Goal: Task Accomplishment & Management: Manage account settings

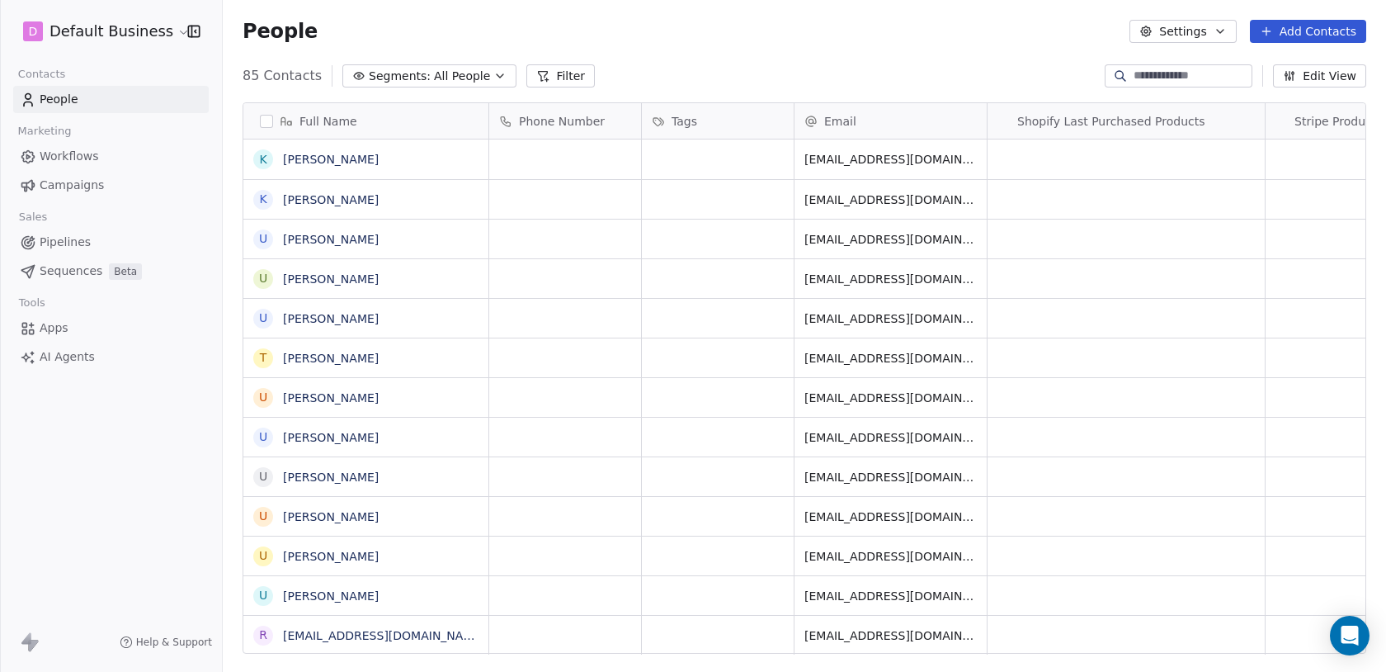
scroll to position [591, 1163]
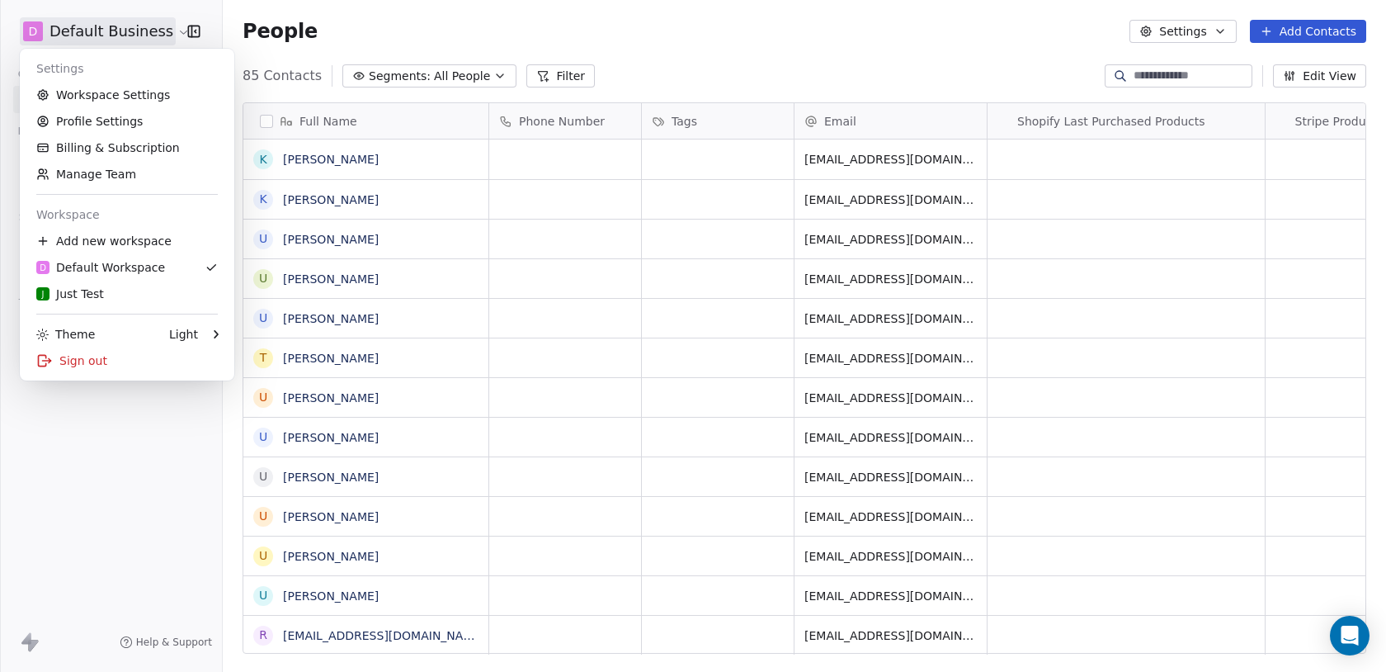
click at [95, 35] on html "D Default Business Contacts People Marketing Workflows Campaigns Sales Pipeline…" at bounding box center [693, 336] width 1386 height 672
click at [101, 116] on link "Profile Settings" at bounding box center [126, 121] width 201 height 26
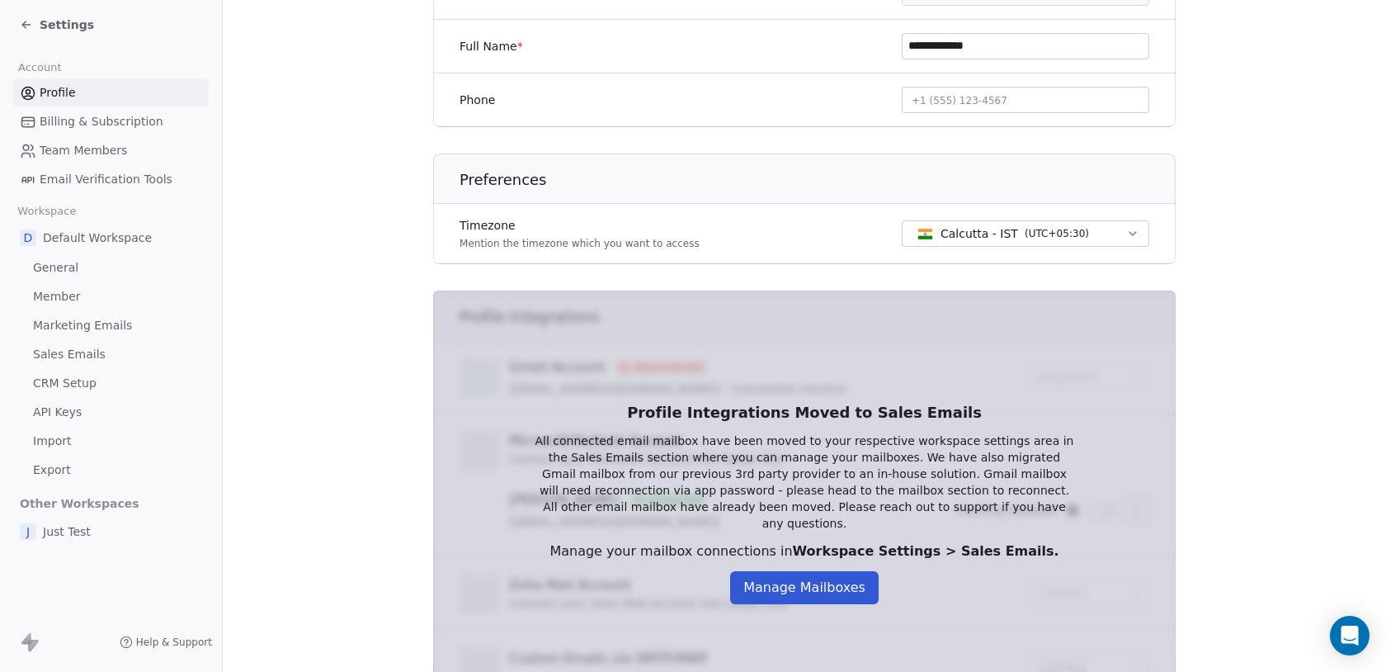
scroll to position [363, 0]
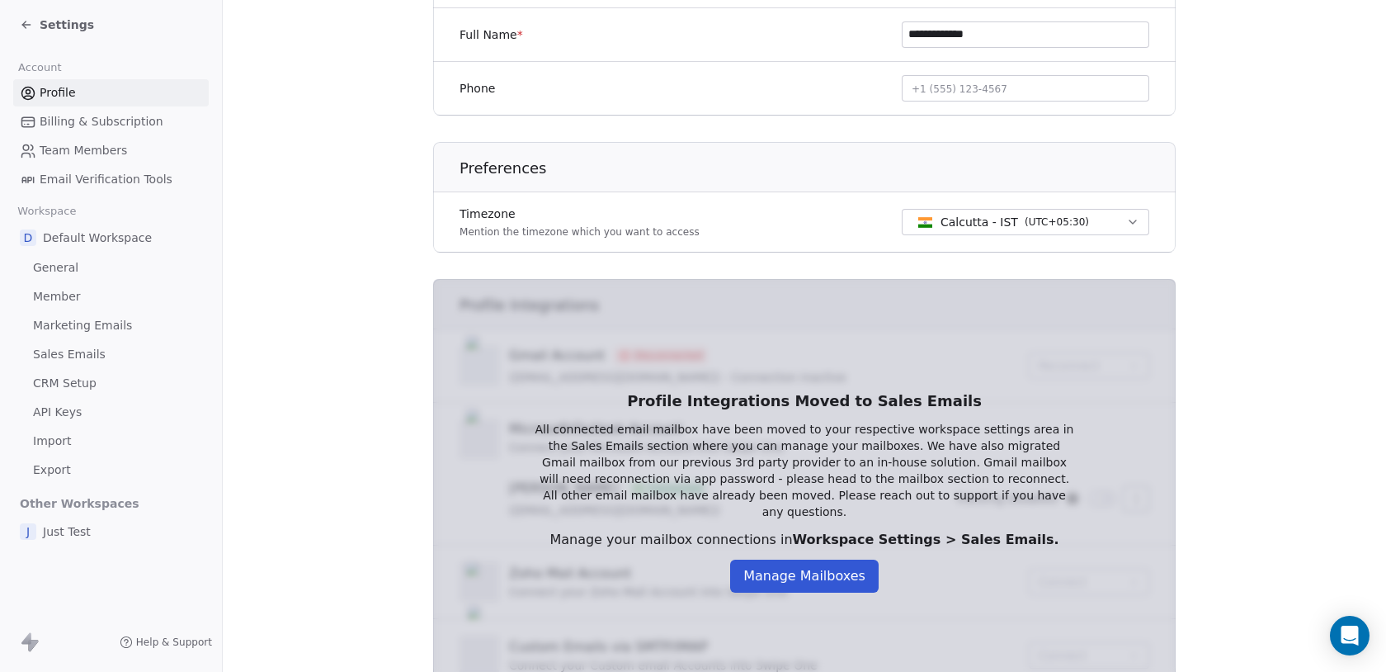
click at [807, 567] on button "Manage Mailboxes" at bounding box center [804, 575] width 149 height 33
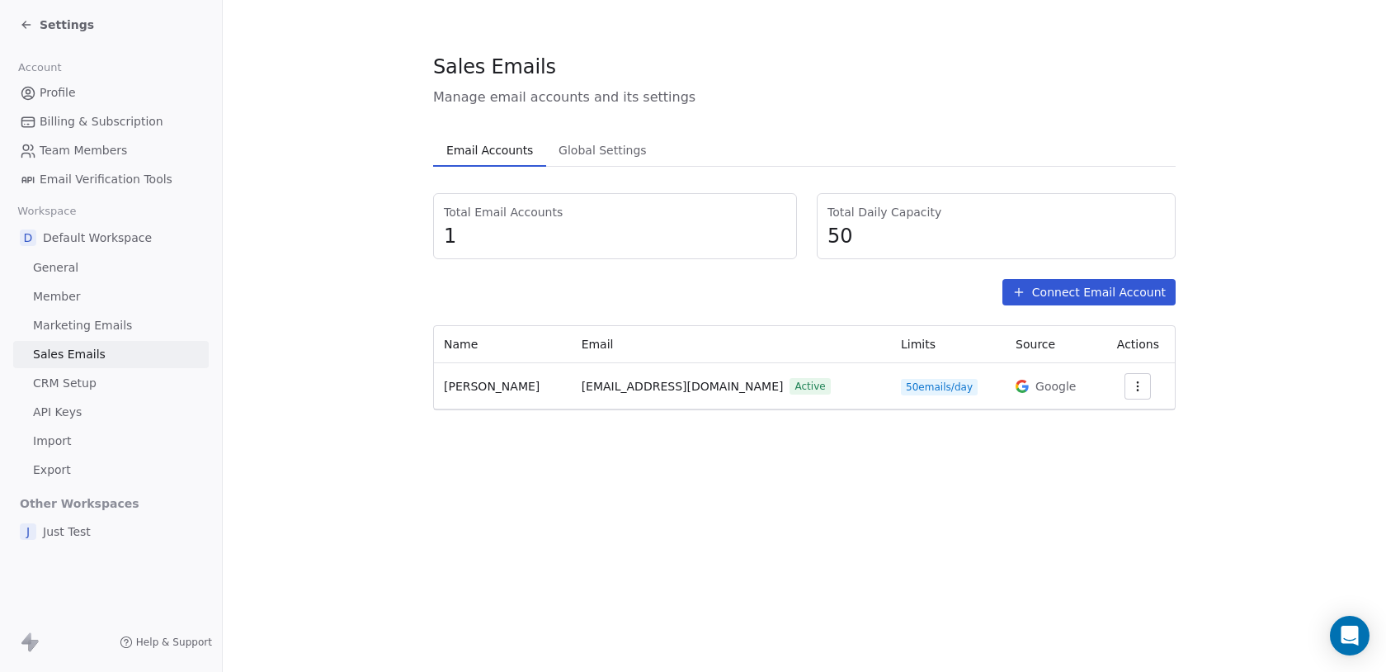
click at [1100, 292] on button "Connect Email Account" at bounding box center [1089, 292] width 173 height 26
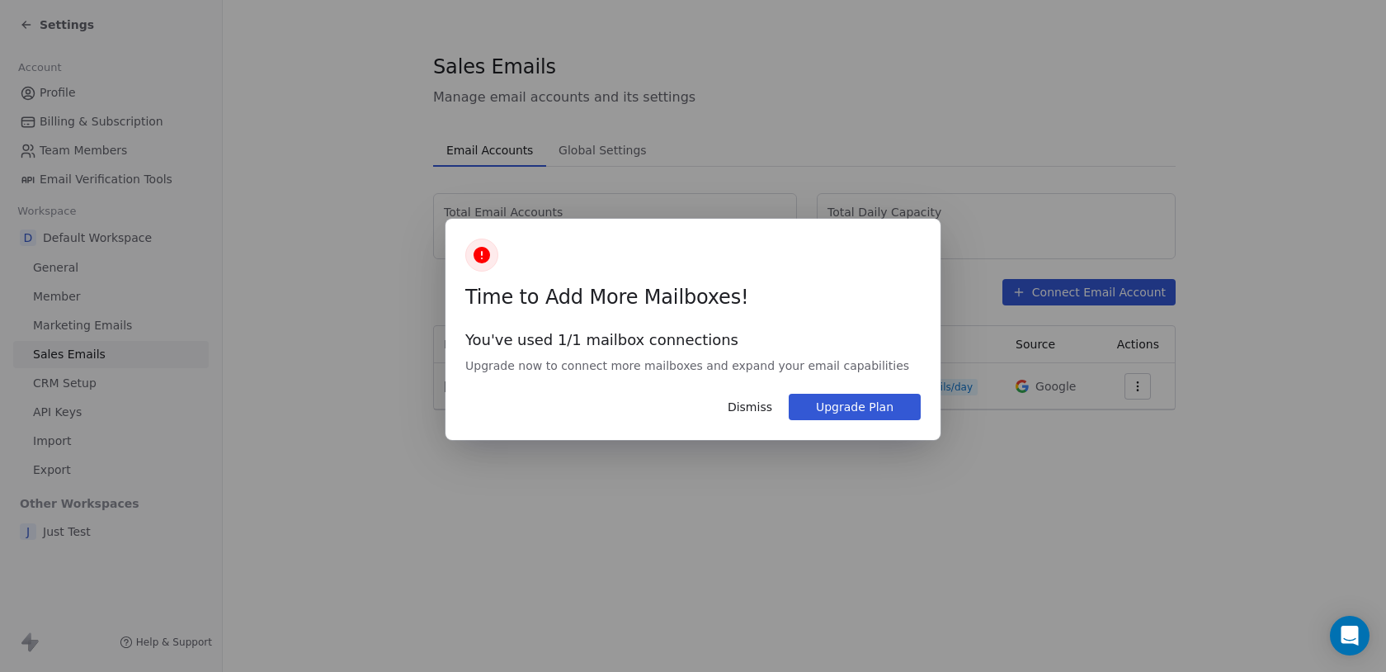
click at [753, 404] on button "Dismiss" at bounding box center [750, 407] width 64 height 28
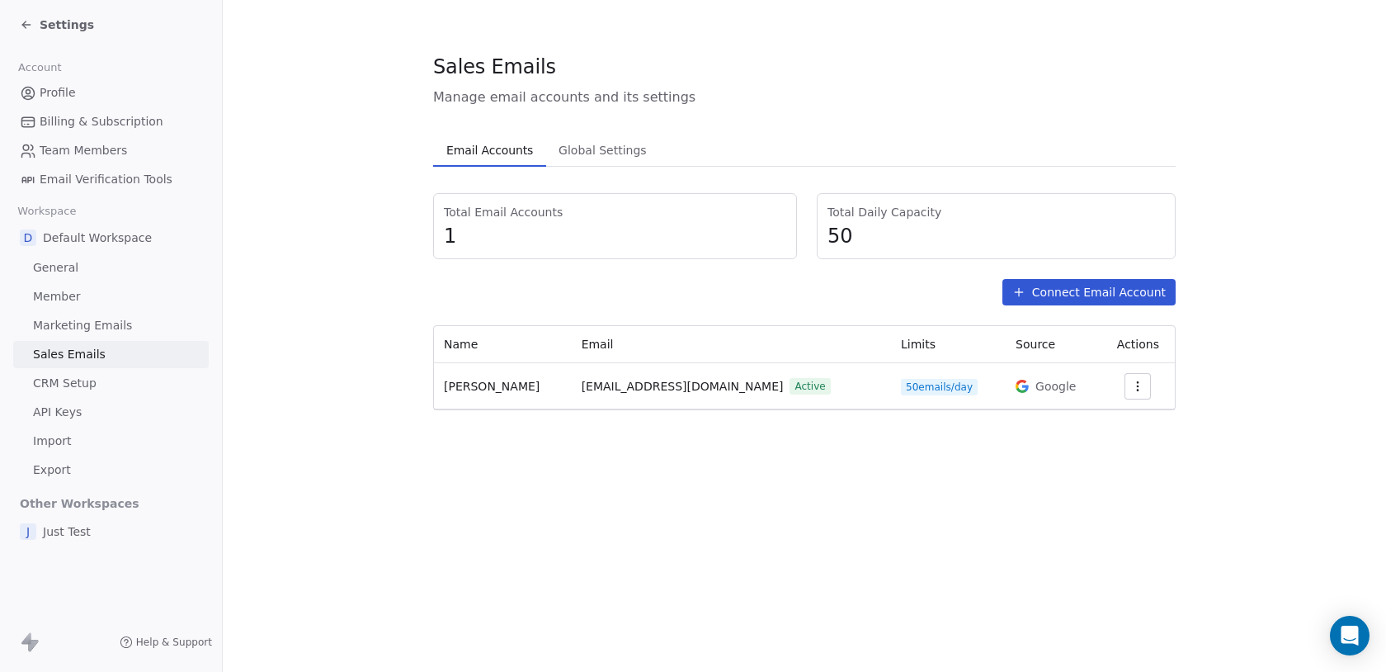
click at [1140, 386] on button "button" at bounding box center [1138, 386] width 26 height 26
click at [1116, 448] on span "Delete" at bounding box center [1102, 449] width 38 height 17
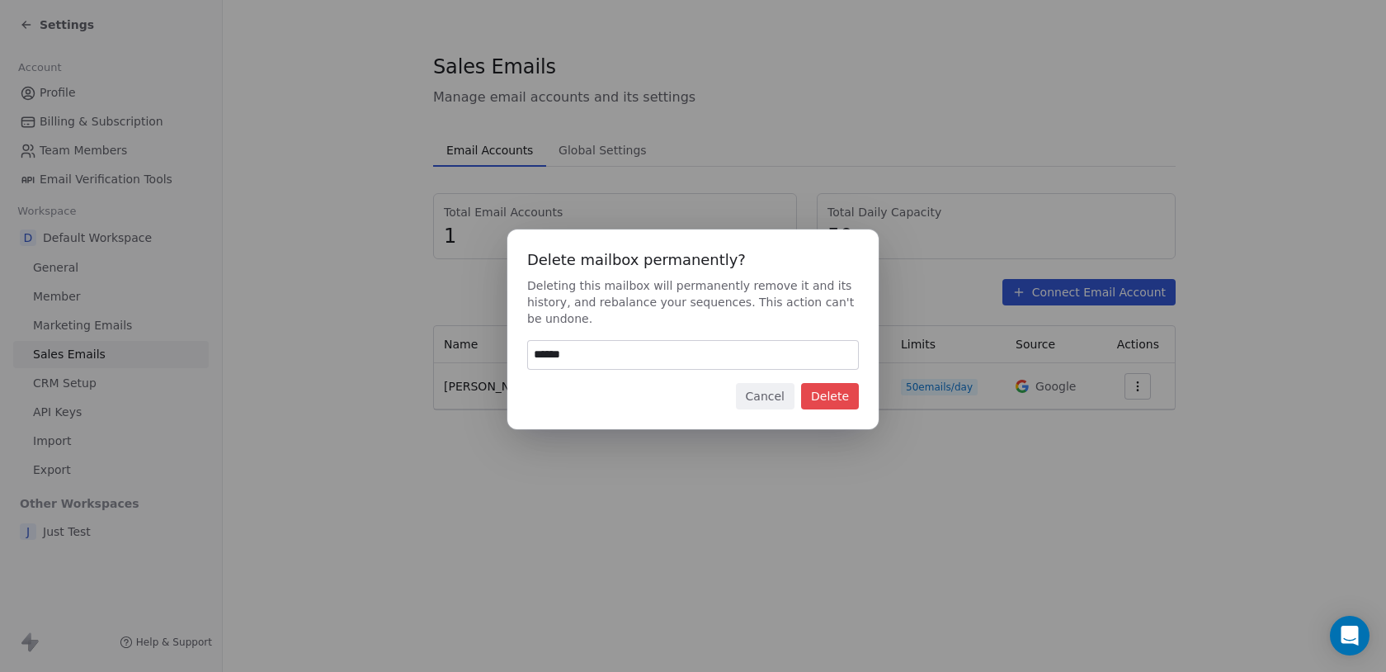
type input "******"
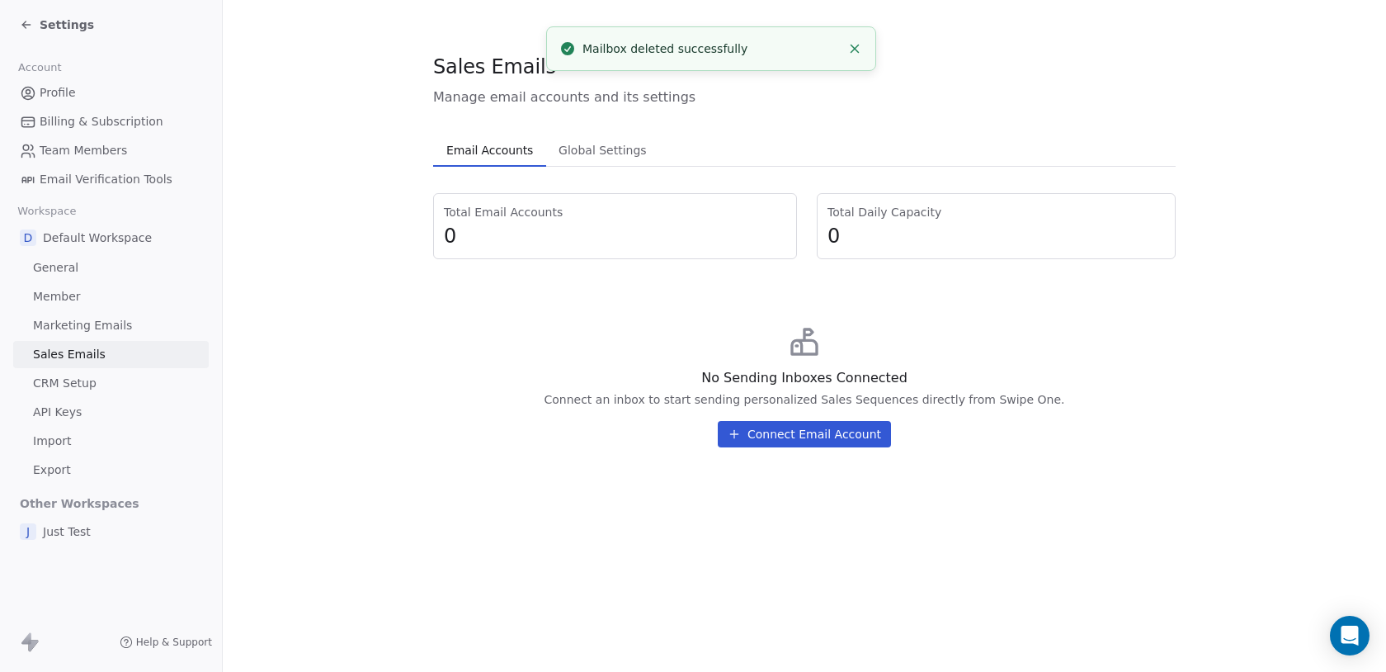
click at [781, 427] on button "Connect Email Account" at bounding box center [804, 434] width 173 height 26
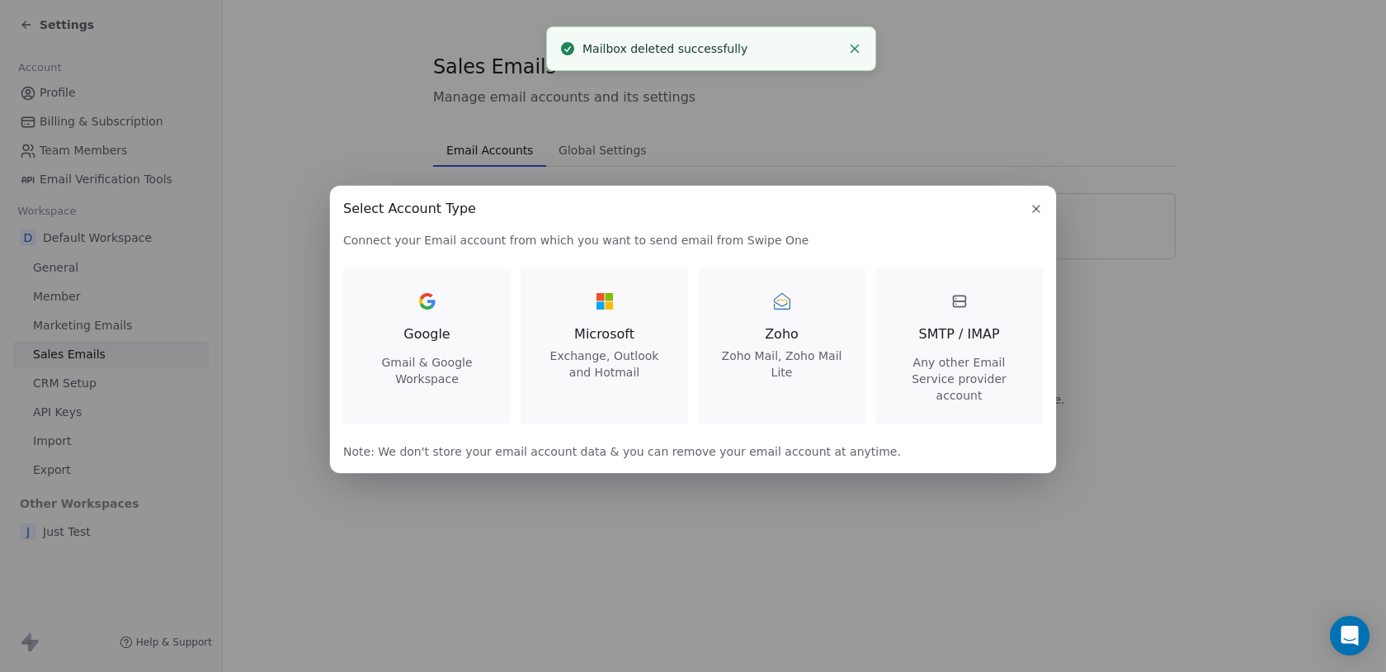
click at [605, 344] on span "Microsoft" at bounding box center [604, 334] width 128 height 20
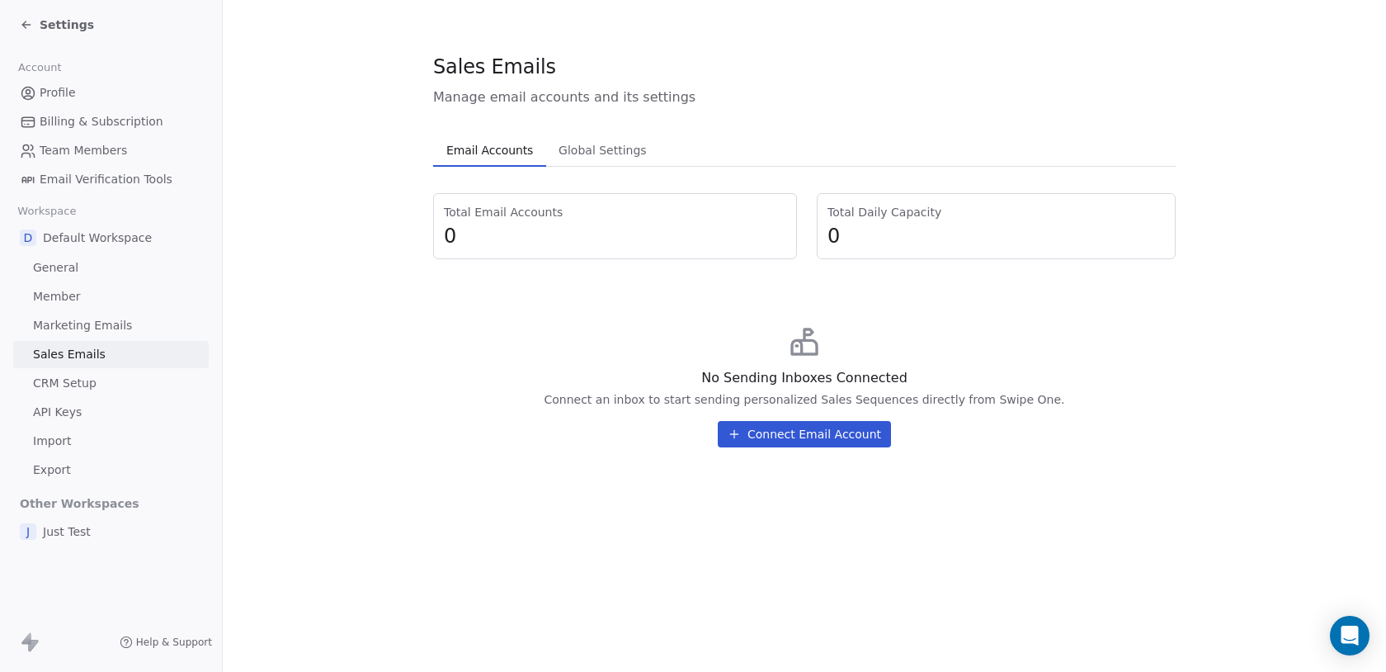
click at [818, 442] on button "Connect Email Account" at bounding box center [804, 434] width 173 height 26
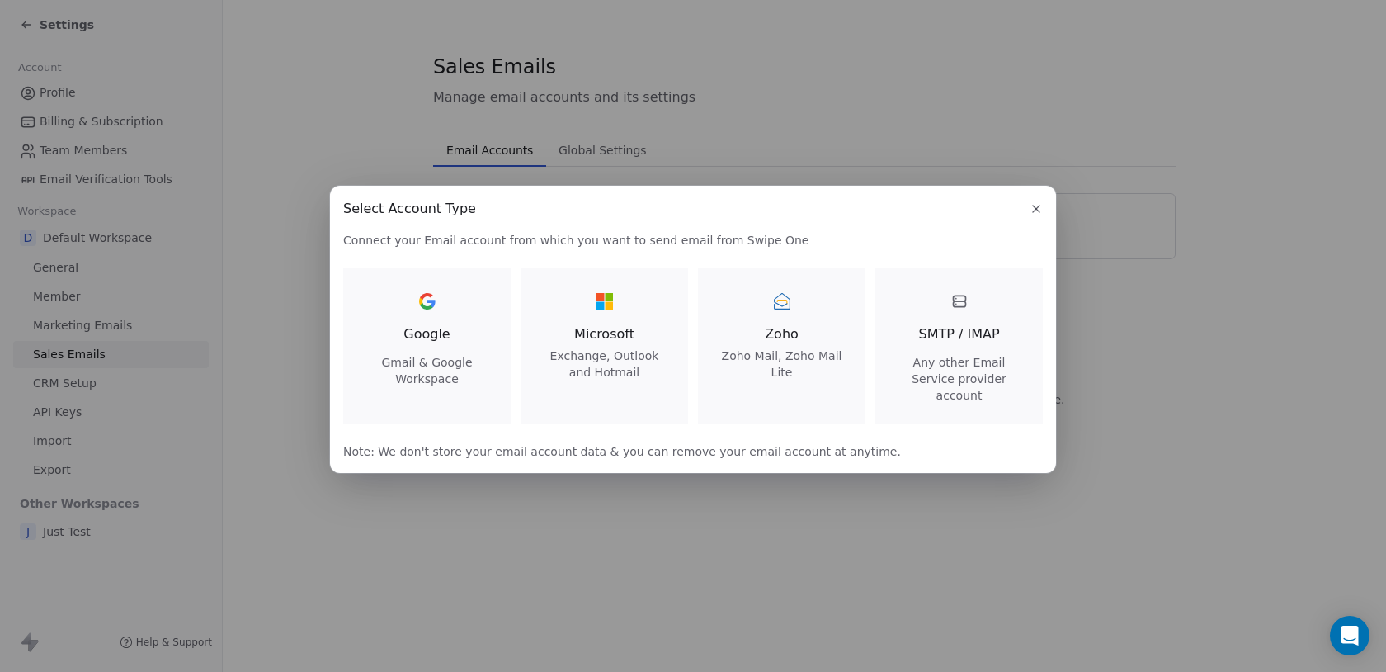
click at [974, 342] on span "SMTP / IMAP" at bounding box center [958, 334] width 81 height 20
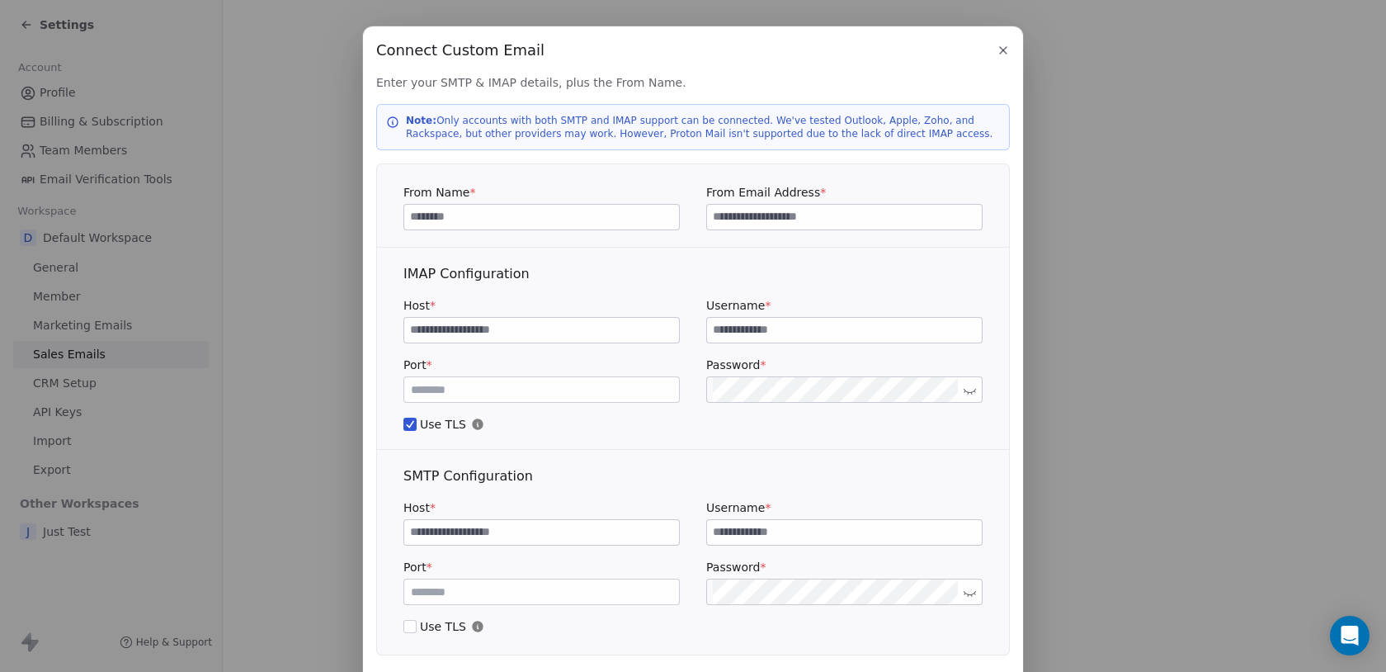
click at [772, 318] on input at bounding box center [844, 330] width 275 height 25
click at [770, 336] on input at bounding box center [844, 330] width 275 height 25
paste input "**********"
type input "**********"
click at [747, 403] on div "**********" at bounding box center [693, 348] width 632 height 168
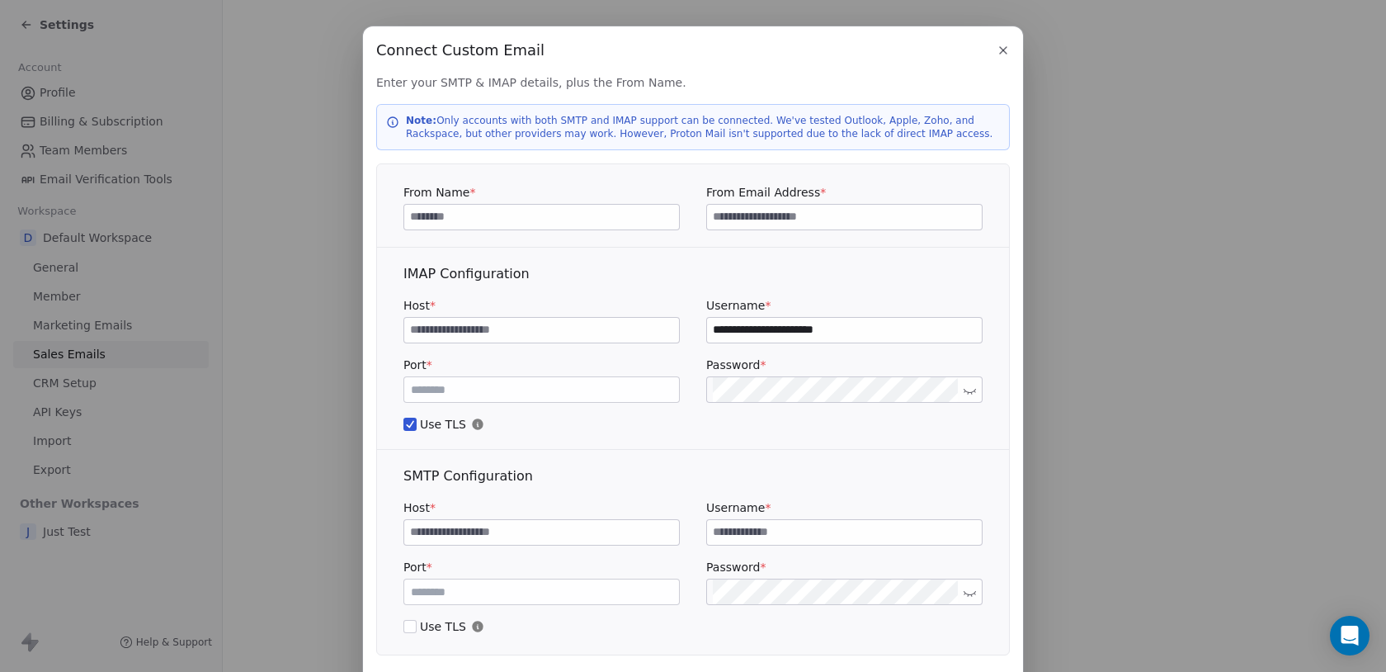
click at [615, 290] on div "**********" at bounding box center [693, 348] width 632 height 168
click at [974, 387] on icon at bounding box center [970, 390] width 12 height 12
click at [766, 607] on div "SMTP Configuration Host * Username * Port * *** Password * Use TLS" at bounding box center [693, 560] width 632 height 188
click at [767, 577] on div "Password *" at bounding box center [844, 582] width 276 height 46
click at [758, 337] on input "**********" at bounding box center [844, 330] width 275 height 25
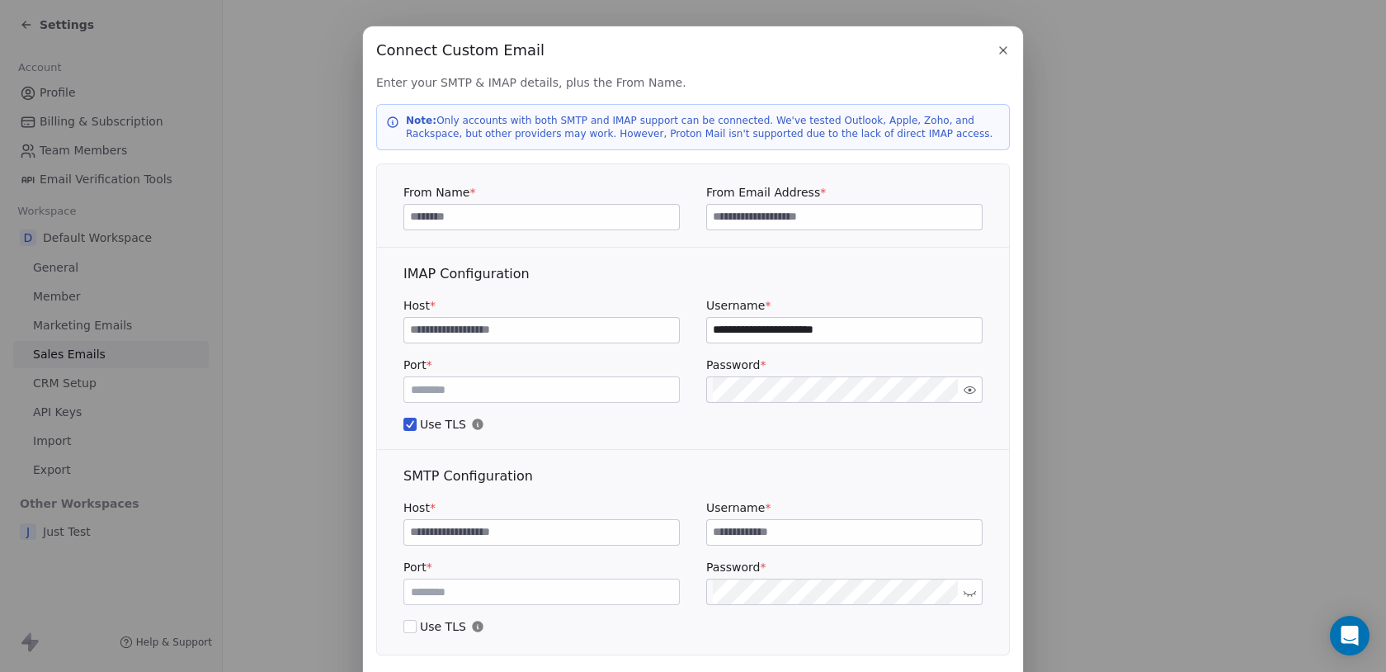
click at [758, 337] on input "**********" at bounding box center [844, 330] width 275 height 25
type input "**********"
click at [756, 512] on label "Username *" at bounding box center [844, 507] width 276 height 17
click at [756, 527] on input at bounding box center [844, 532] width 275 height 25
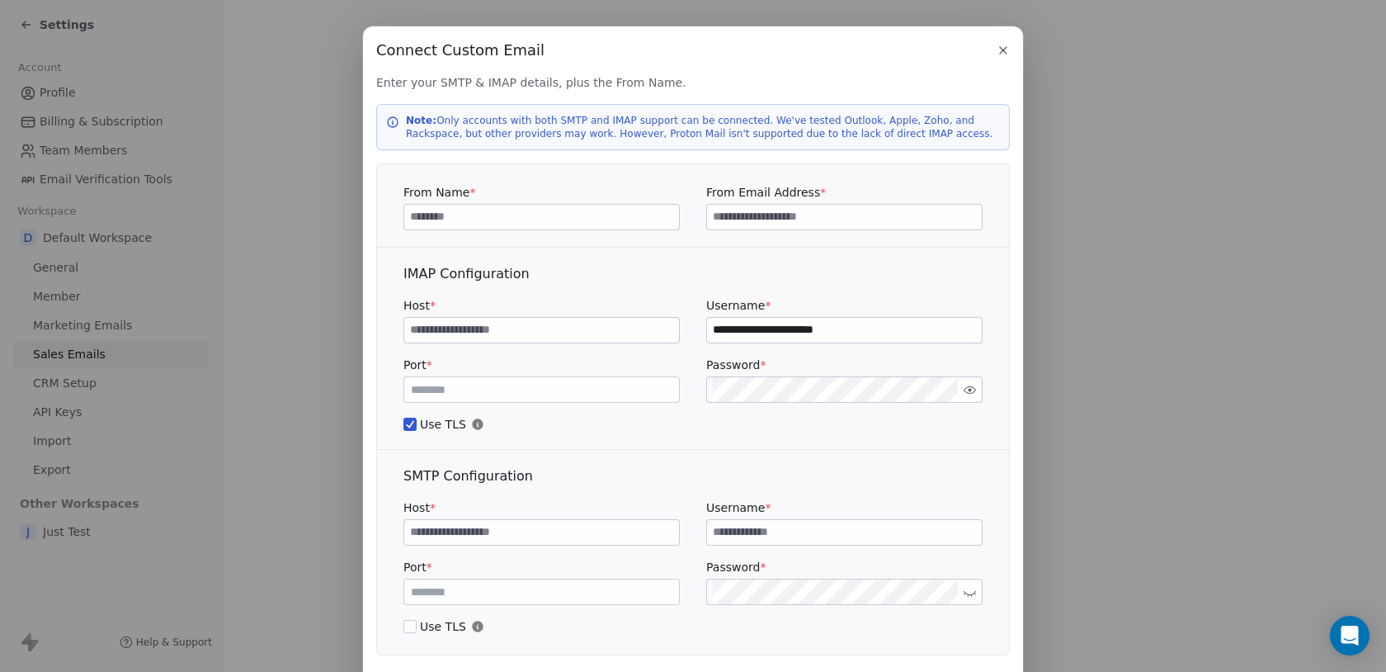
paste input "**********"
type input "**********"
click at [741, 219] on input at bounding box center [844, 217] width 275 height 25
paste input "**********"
type input "**********"
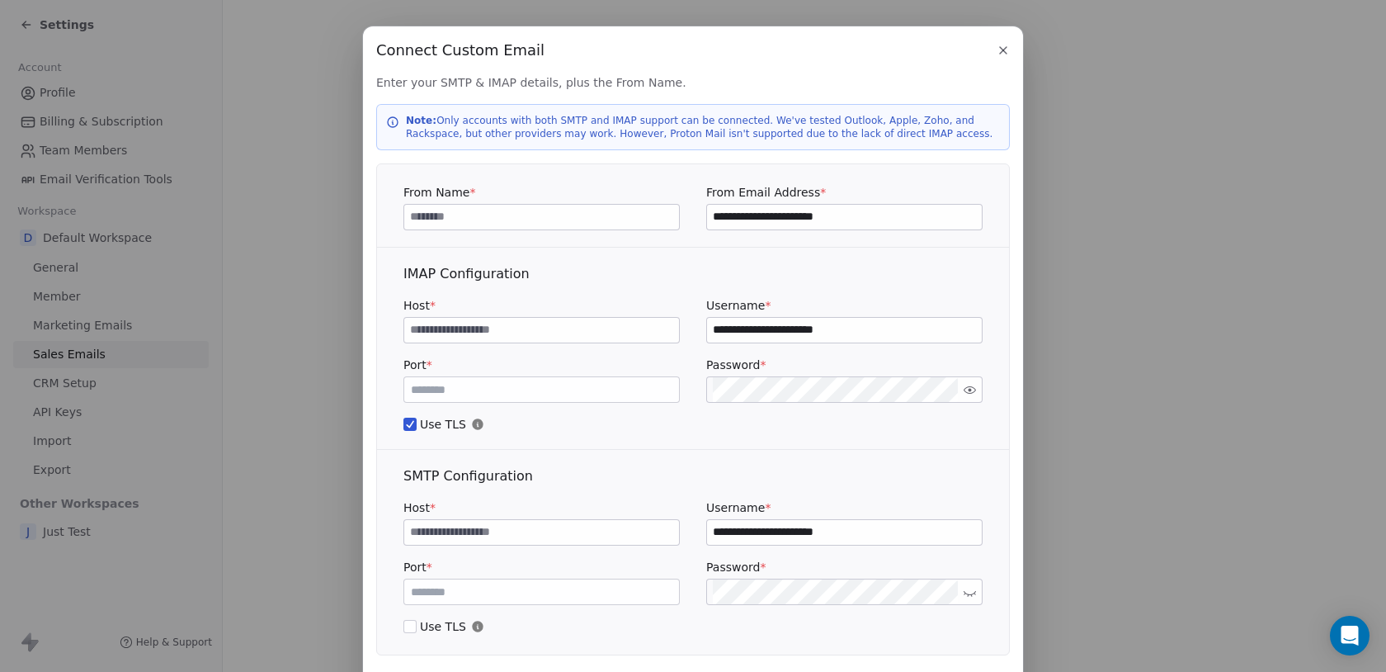
click at [523, 218] on input at bounding box center [541, 217] width 275 height 25
type input "******"
click at [465, 323] on input at bounding box center [541, 330] width 275 height 25
click at [500, 342] on div "********" at bounding box center [541, 330] width 276 height 26
click at [500, 337] on input "********" at bounding box center [541, 330] width 275 height 25
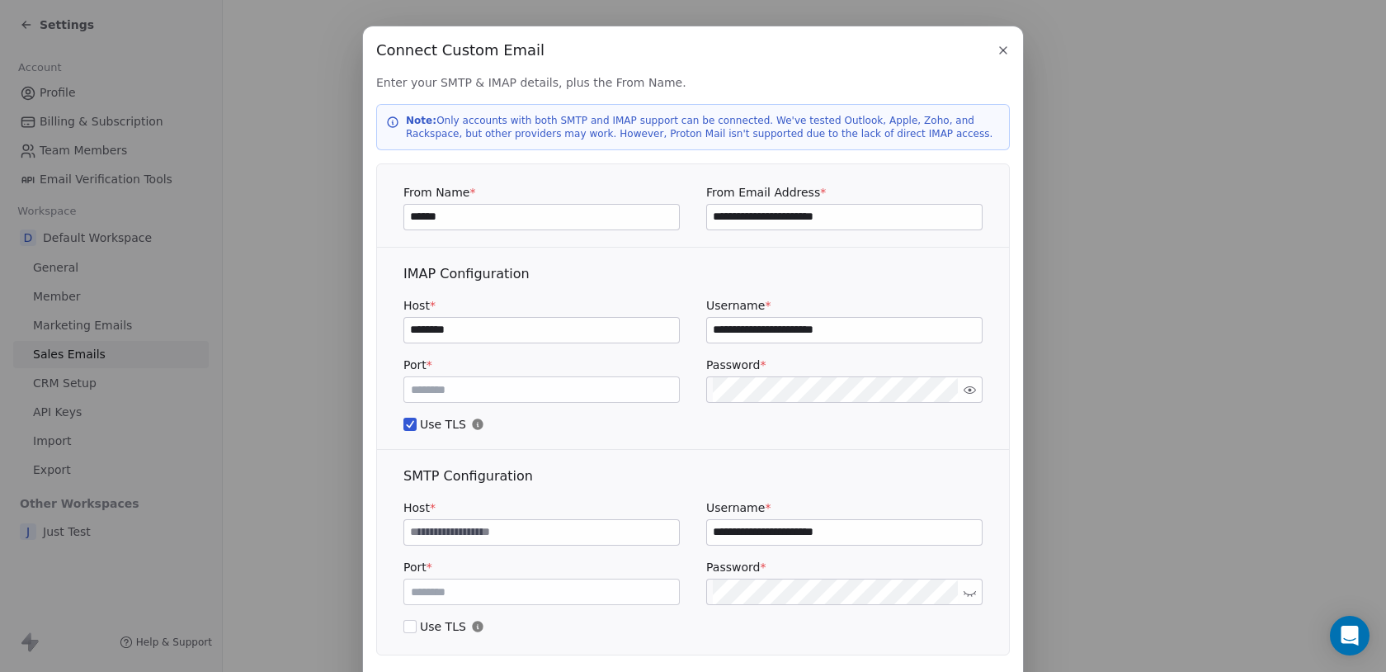
click at [500, 337] on input "********" at bounding box center [541, 330] width 275 height 25
paste input "********"
type input "**********"
paste input "**********"
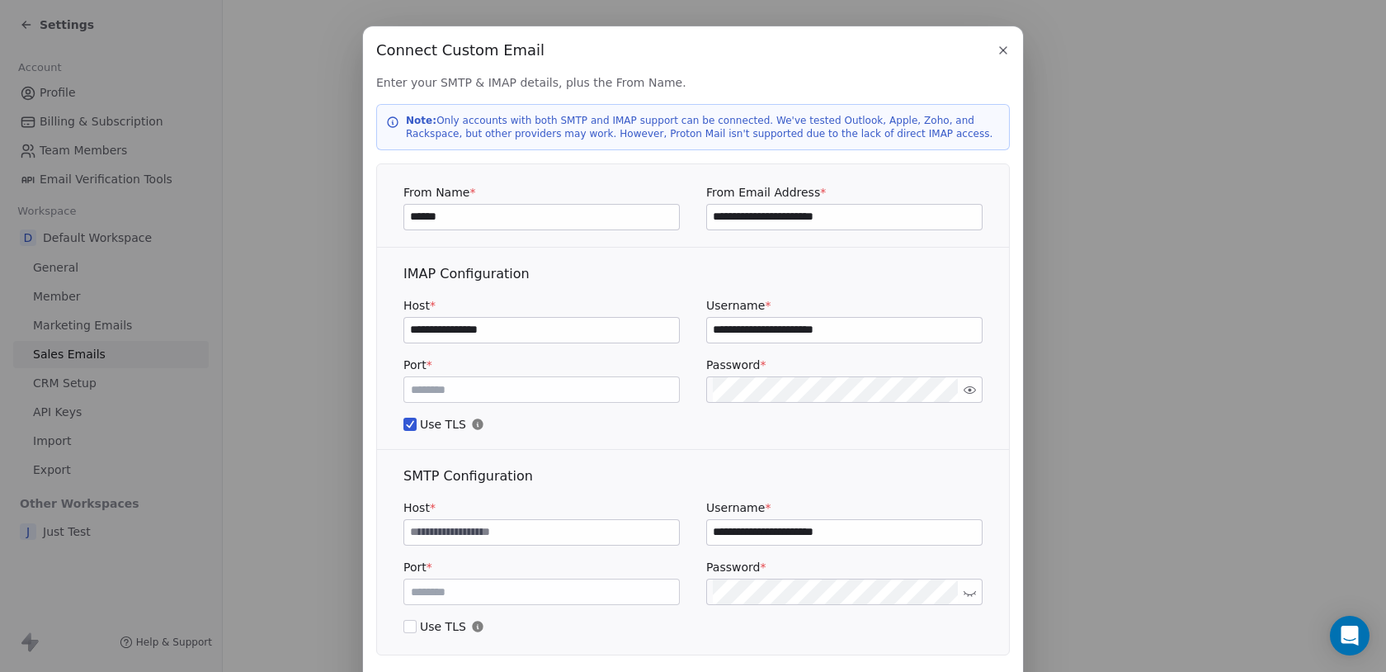
click at [500, 539] on input at bounding box center [541, 532] width 275 height 25
click at [426, 532] on input "**********" at bounding box center [541, 532] width 275 height 25
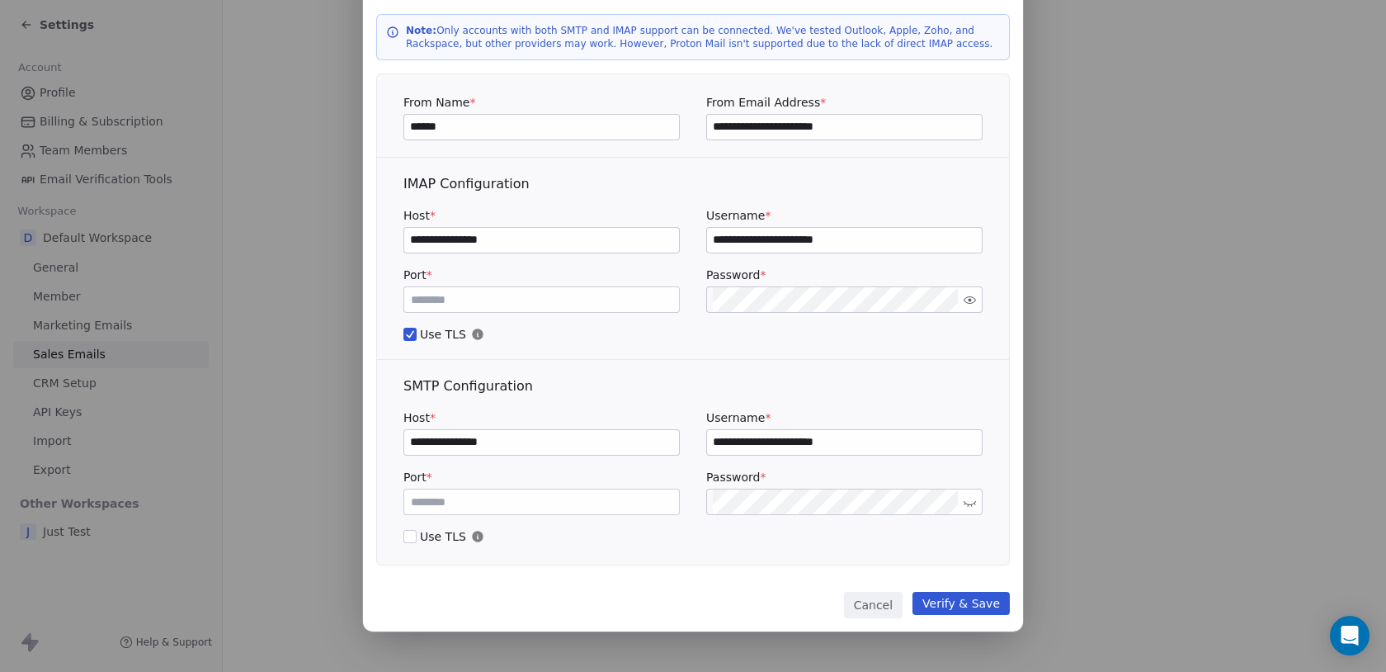
type input "**********"
click at [969, 608] on button "Verify & Save" at bounding box center [961, 603] width 97 height 23
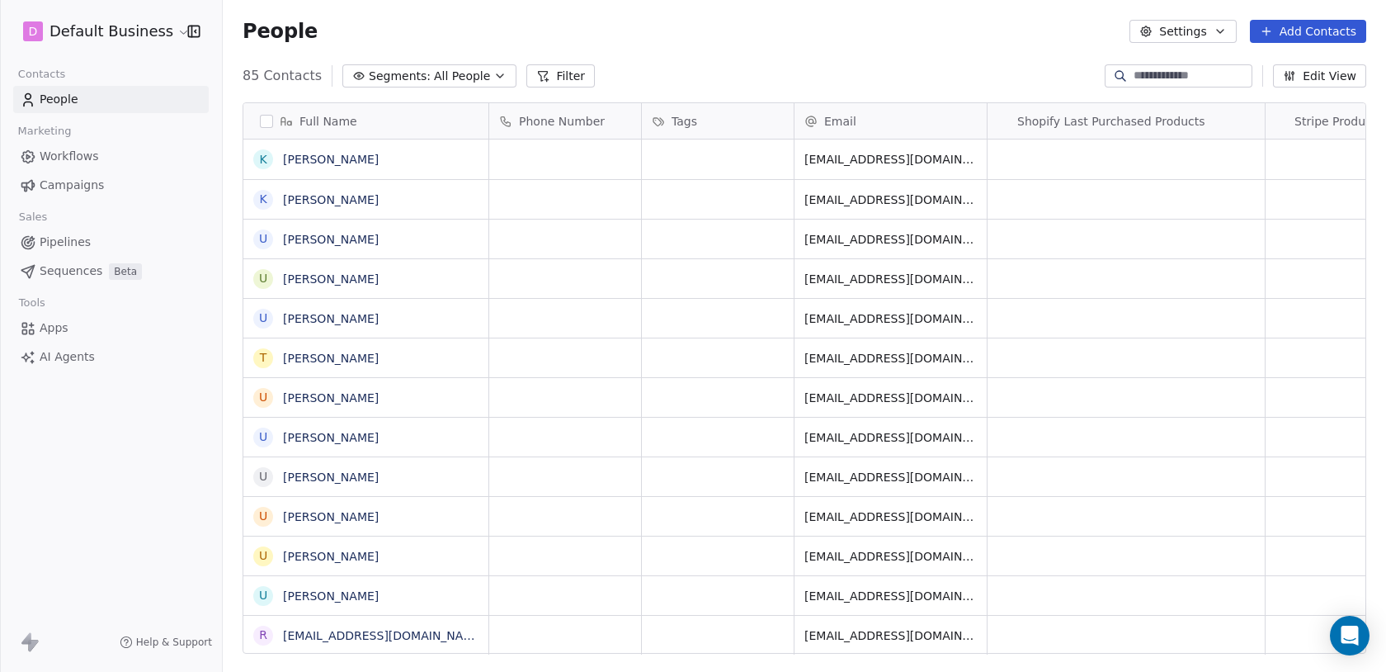
scroll to position [591, 1163]
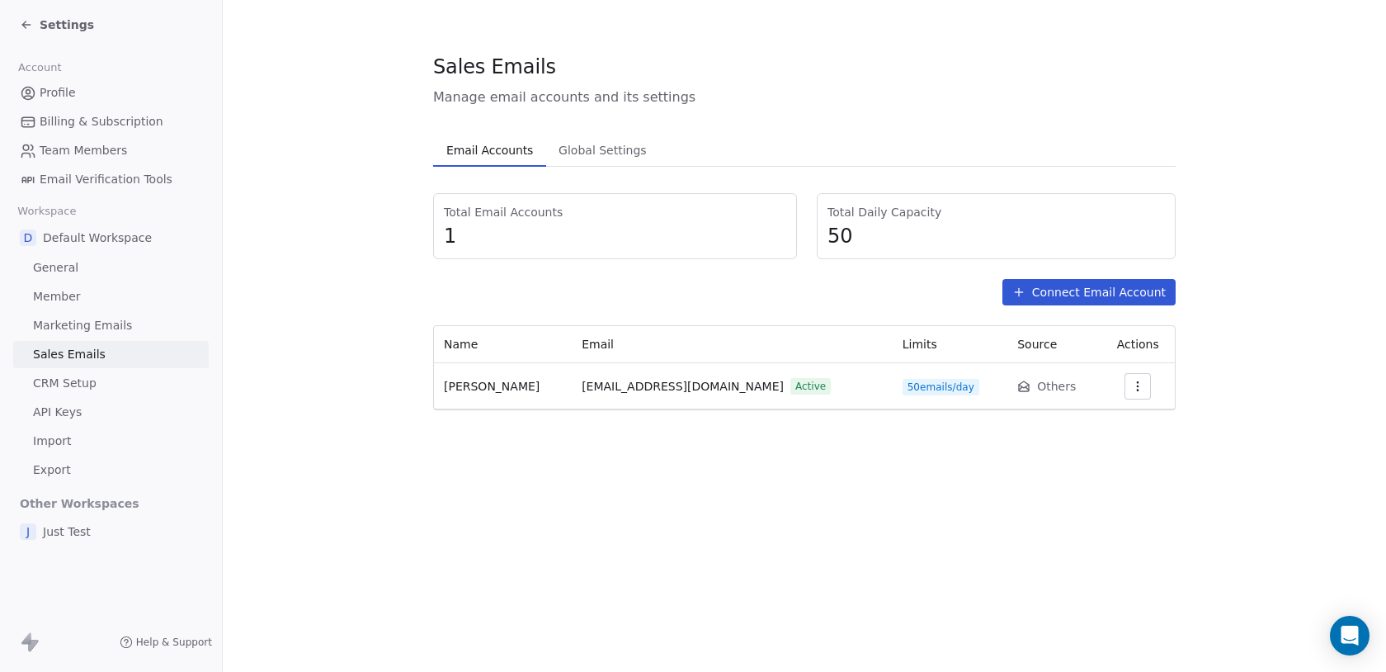
click at [1051, 291] on button "Connect Email Account" at bounding box center [1089, 292] width 173 height 26
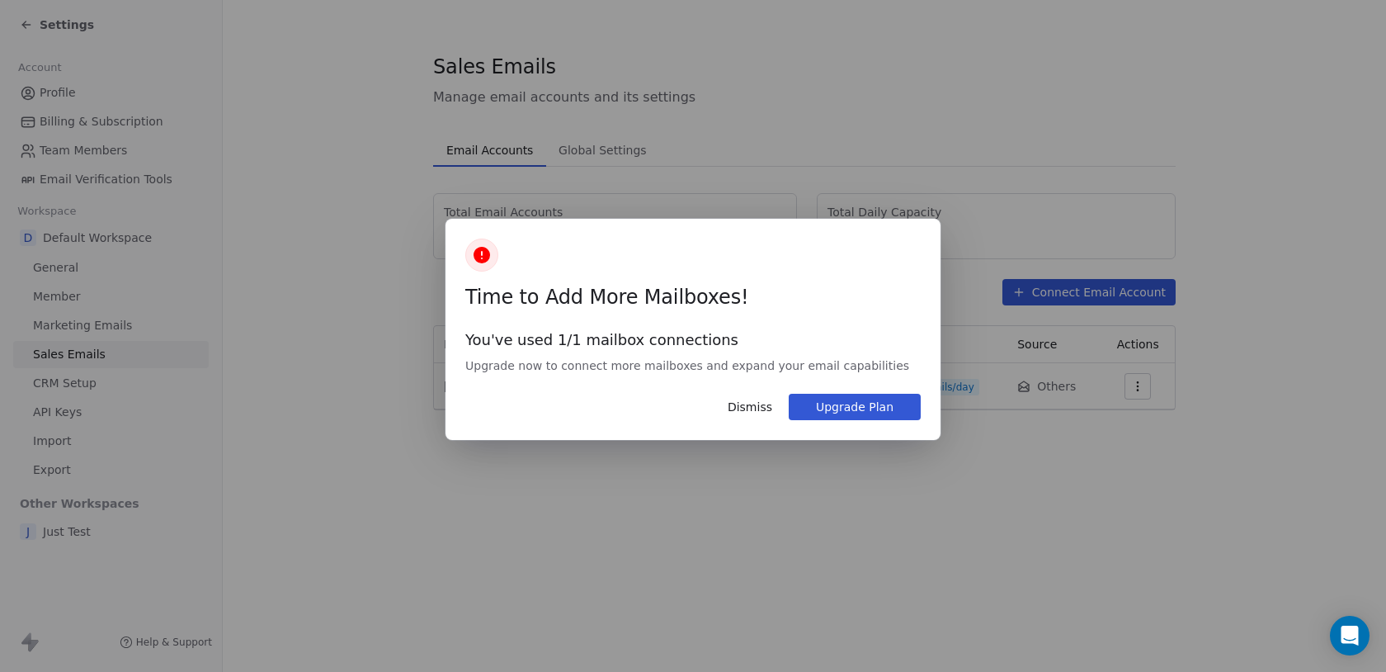
click at [753, 401] on button "Dismiss" at bounding box center [750, 407] width 64 height 28
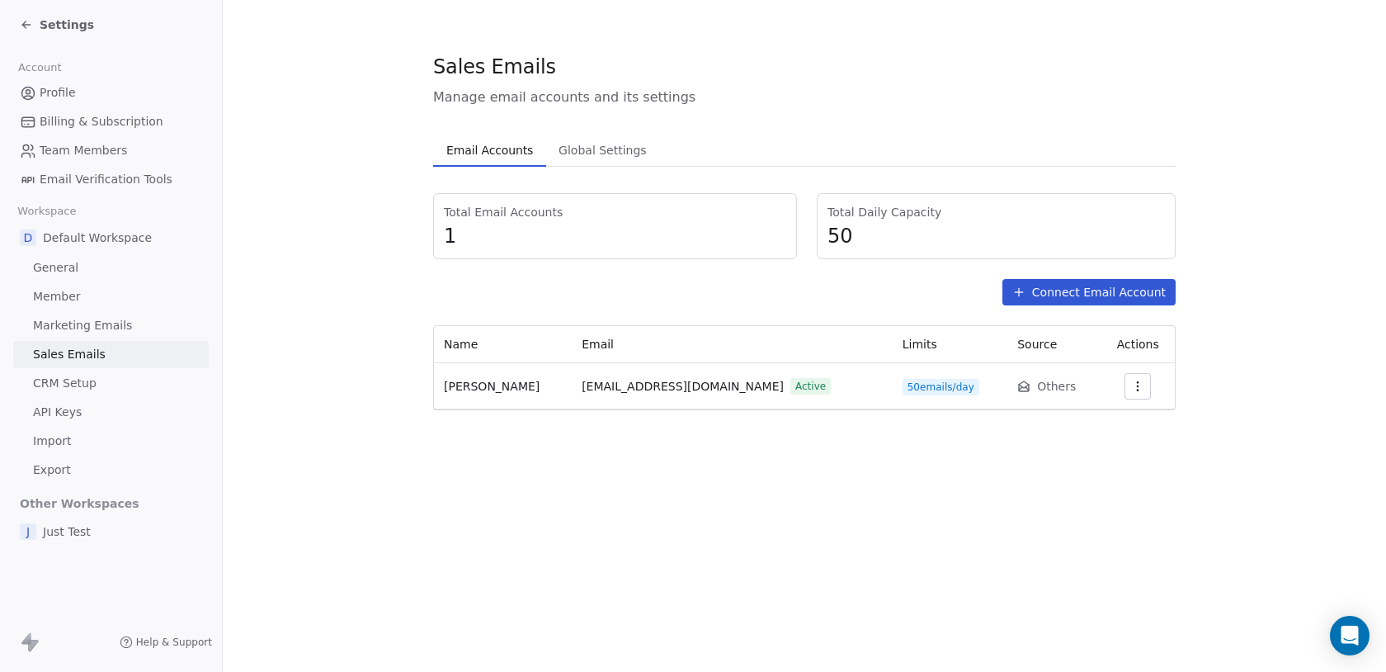
click at [1131, 387] on icon "button" at bounding box center [1137, 386] width 13 height 13
click at [908, 459] on html "Settings Account Profile Billing & Subscription Team Members Email Verification…" at bounding box center [693, 336] width 1386 height 672
click at [631, 389] on span "[EMAIL_ADDRESS][DOMAIN_NAME]" at bounding box center [683, 386] width 202 height 17
drag, startPoint x: 581, startPoint y: 389, endPoint x: 728, endPoint y: 377, distance: 147.4
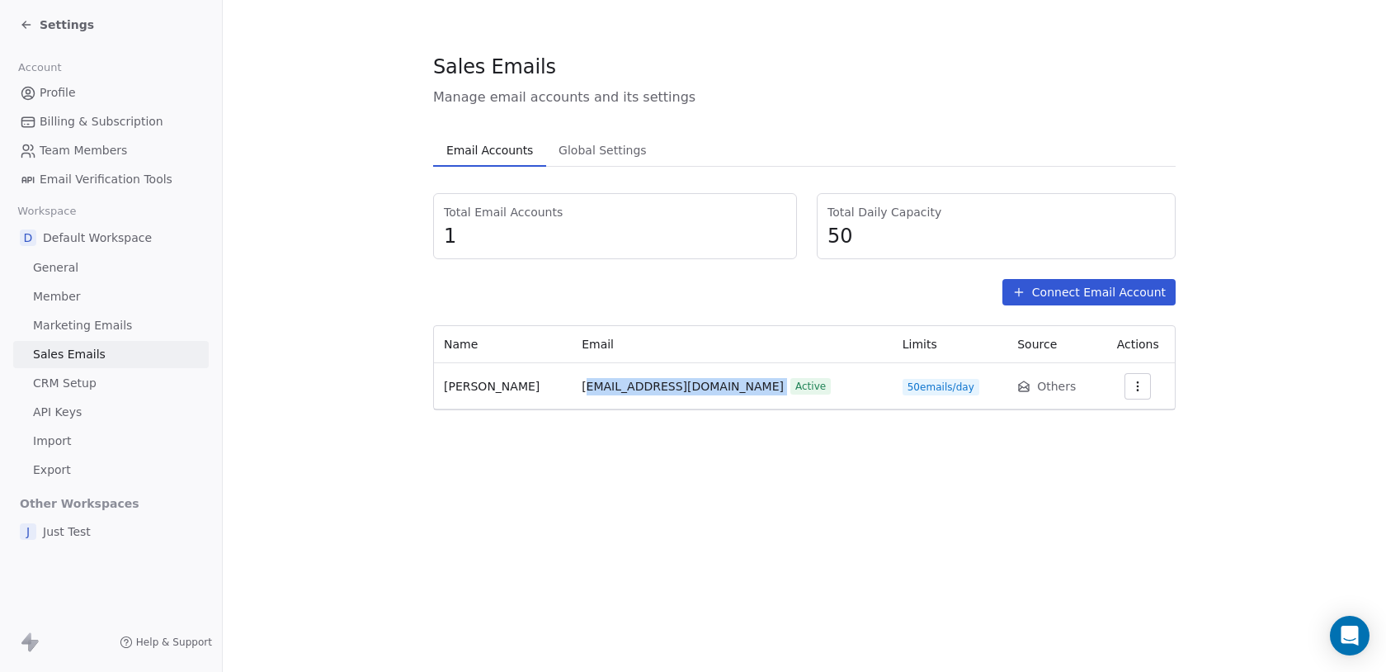
click at [728, 378] on div "aditya.kanade@icloud.com Active" at bounding box center [732, 386] width 301 height 17
click at [790, 378] on span "Active" at bounding box center [810, 386] width 40 height 17
drag, startPoint x: 721, startPoint y: 386, endPoint x: 544, endPoint y: 383, distance: 177.4
click at [544, 383] on tr "Aditya Kanade aditya.kanade@icloud.com Active 50 emails/day Others" at bounding box center [804, 386] width 741 height 46
click at [1138, 385] on icon "button" at bounding box center [1137, 386] width 13 height 13
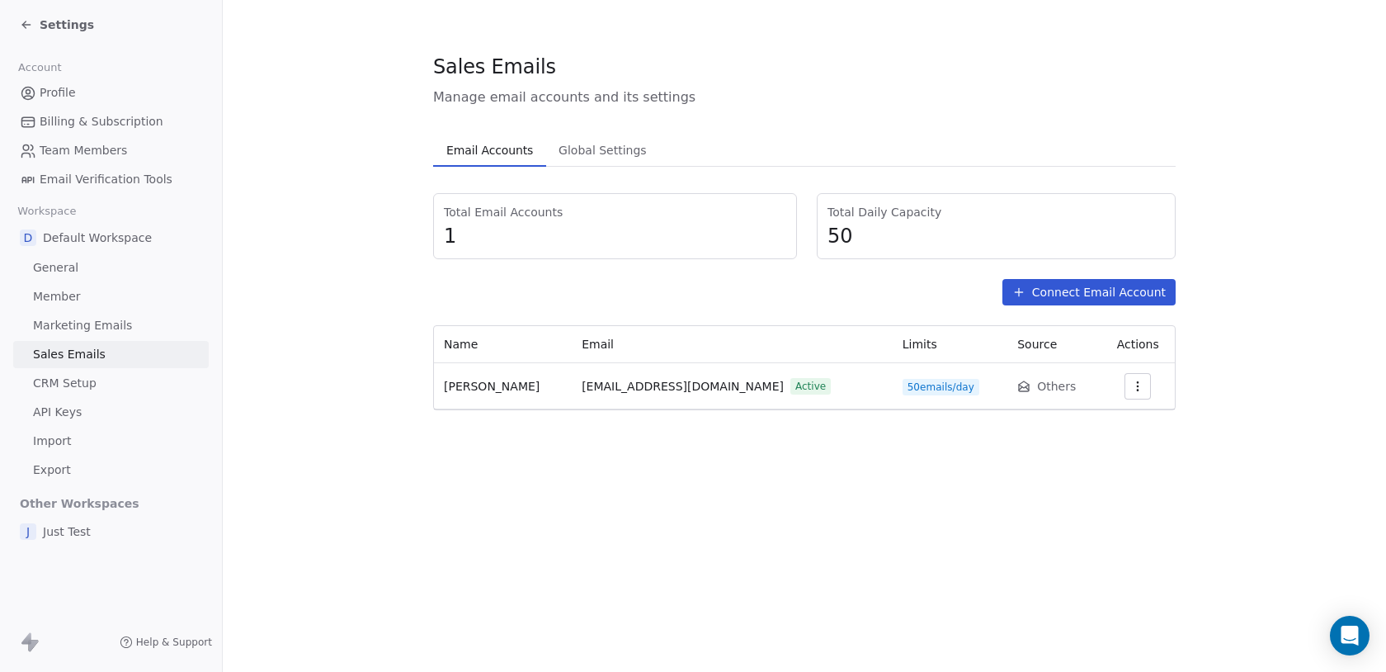
click at [1138, 385] on html "Settings Account Profile Billing & Subscription Team Members Email Verification…" at bounding box center [693, 336] width 1386 height 672
click at [1137, 385] on icon "button" at bounding box center [1137, 386] width 13 height 13
click at [884, 451] on html "Settings Account Profile Billing & Subscription Team Members Email Verification…" at bounding box center [693, 336] width 1386 height 672
drag, startPoint x: 573, startPoint y: 386, endPoint x: 719, endPoint y: 389, distance: 146.1
click at [719, 389] on td "aditya.kanade@icloud.com Active" at bounding box center [732, 386] width 321 height 46
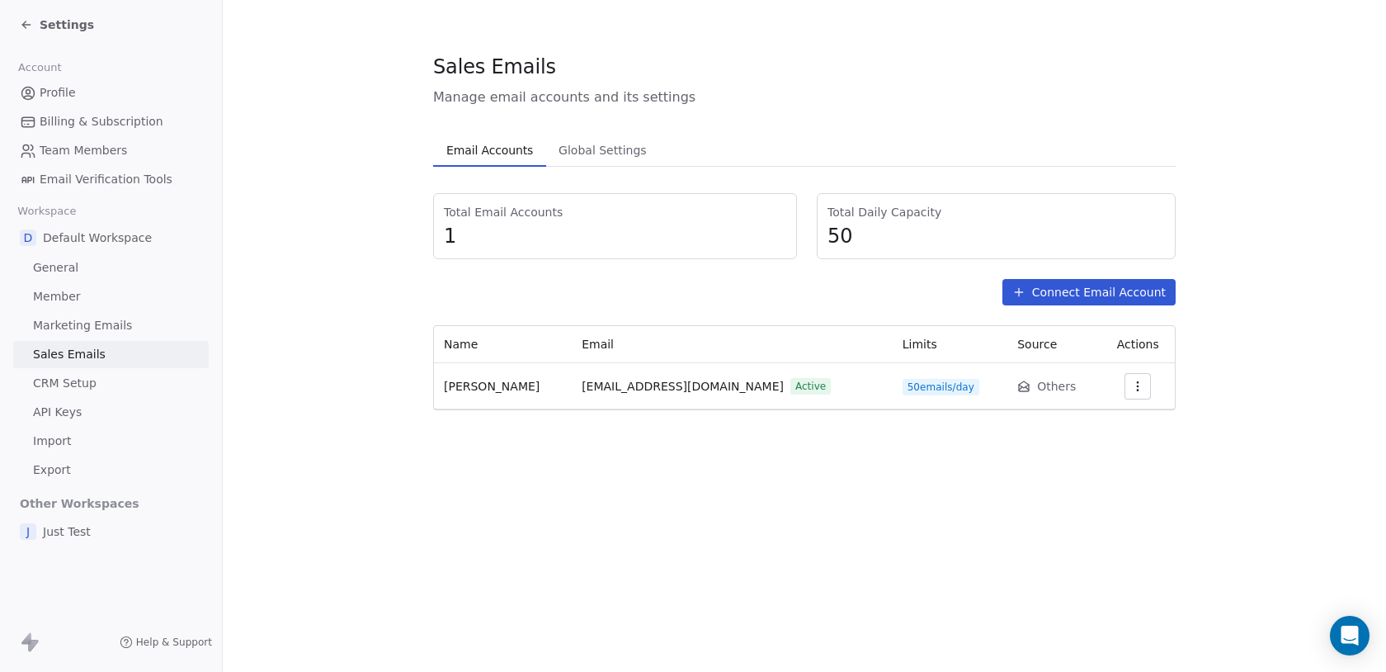
click at [586, 400] on td "aditya.kanade@icloud.com Active" at bounding box center [732, 386] width 321 height 46
drag, startPoint x: 578, startPoint y: 385, endPoint x: 719, endPoint y: 380, distance: 140.4
click at [719, 380] on div "aditya.kanade@icloud.com Active" at bounding box center [732, 386] width 301 height 17
click at [658, 293] on div "Connect Email Account" at bounding box center [804, 292] width 743 height 26
click at [612, 399] on td "aditya.kanade@icloud.com Active" at bounding box center [732, 386] width 321 height 46
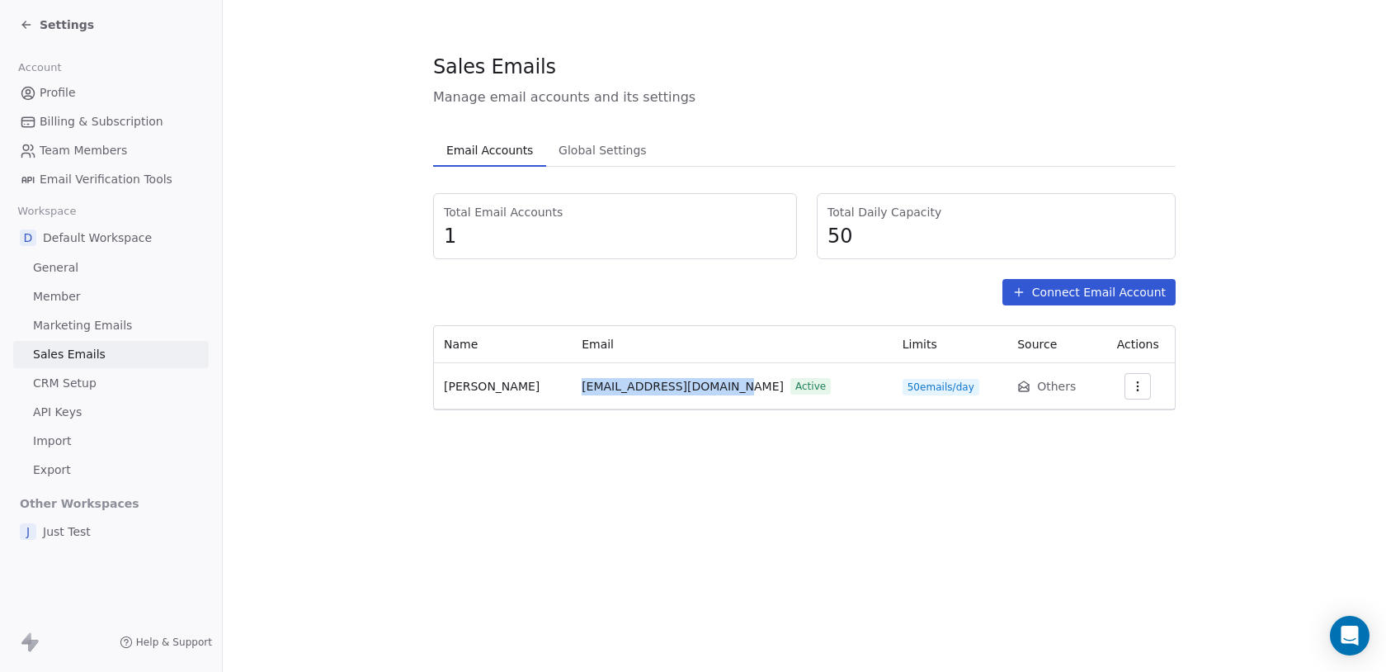
drag, startPoint x: 570, startPoint y: 388, endPoint x: 716, endPoint y: 382, distance: 146.2
click at [716, 382] on td "aditya.kanade@icloud.com Active" at bounding box center [732, 386] width 321 height 46
click at [716, 382] on span "aditya.kanade@icloud.com" at bounding box center [683, 386] width 202 height 17
drag, startPoint x: 716, startPoint y: 382, endPoint x: 583, endPoint y: 386, distance: 133.7
click at [583, 386] on span "aditya.kanade@icloud.com" at bounding box center [683, 386] width 202 height 17
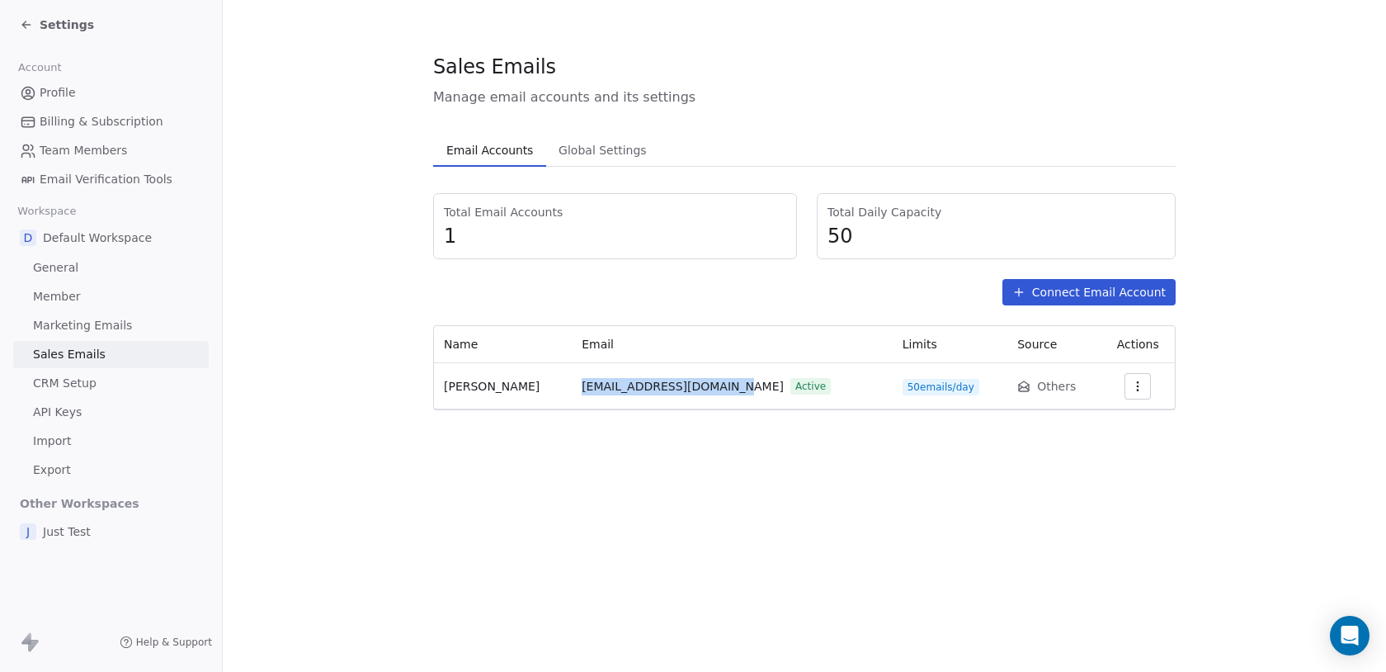
click at [583, 386] on span "aditya.kanade@icloud.com" at bounding box center [683, 386] width 202 height 17
drag, startPoint x: 574, startPoint y: 386, endPoint x: 722, endPoint y: 384, distance: 147.7
click at [722, 384] on td "aditya.kanade@icloud.com Active" at bounding box center [732, 386] width 321 height 46
click at [601, 378] on span "aditya.kanade@icloud.com" at bounding box center [683, 386] width 202 height 17
drag, startPoint x: 578, startPoint y: 385, endPoint x: 725, endPoint y: 384, distance: 147.7
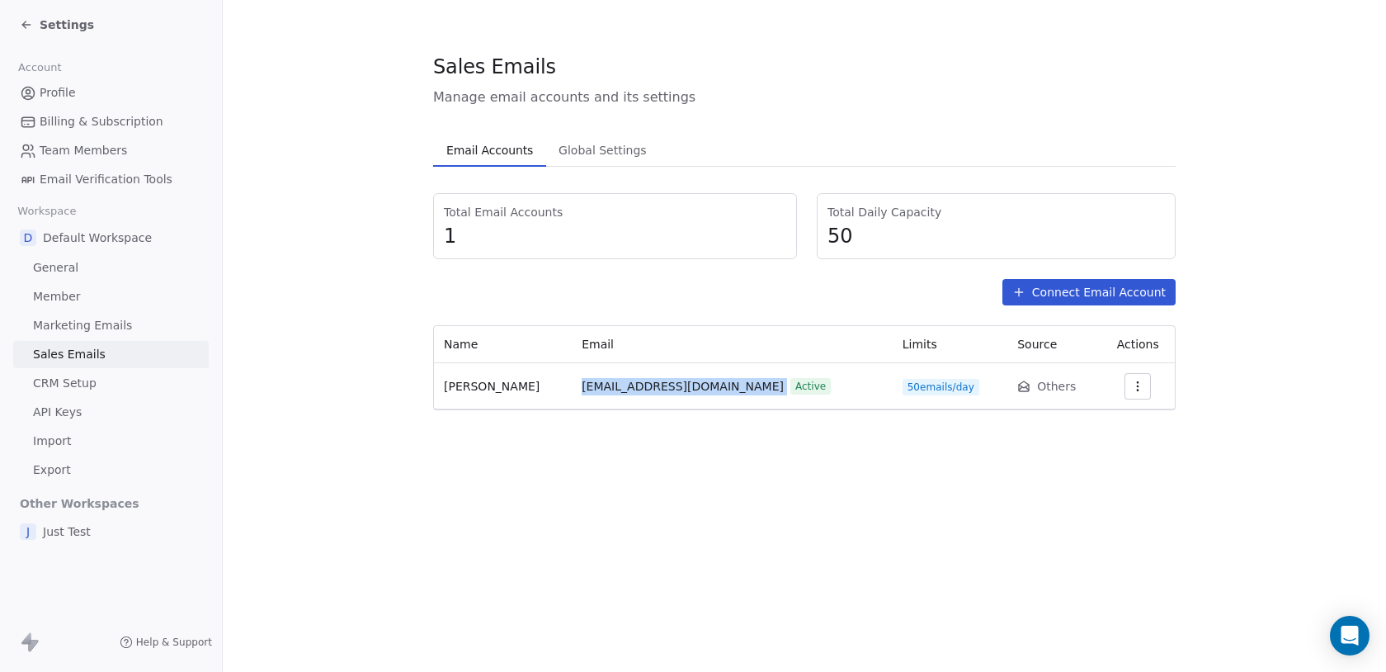
click at [725, 384] on div "aditya.kanade@icloud.com Active" at bounding box center [732, 386] width 301 height 17
click at [683, 394] on span "aditya.kanade@icloud.com" at bounding box center [683, 386] width 202 height 17
click at [680, 381] on span "aditya.kanade@icloud.com" at bounding box center [683, 386] width 202 height 17
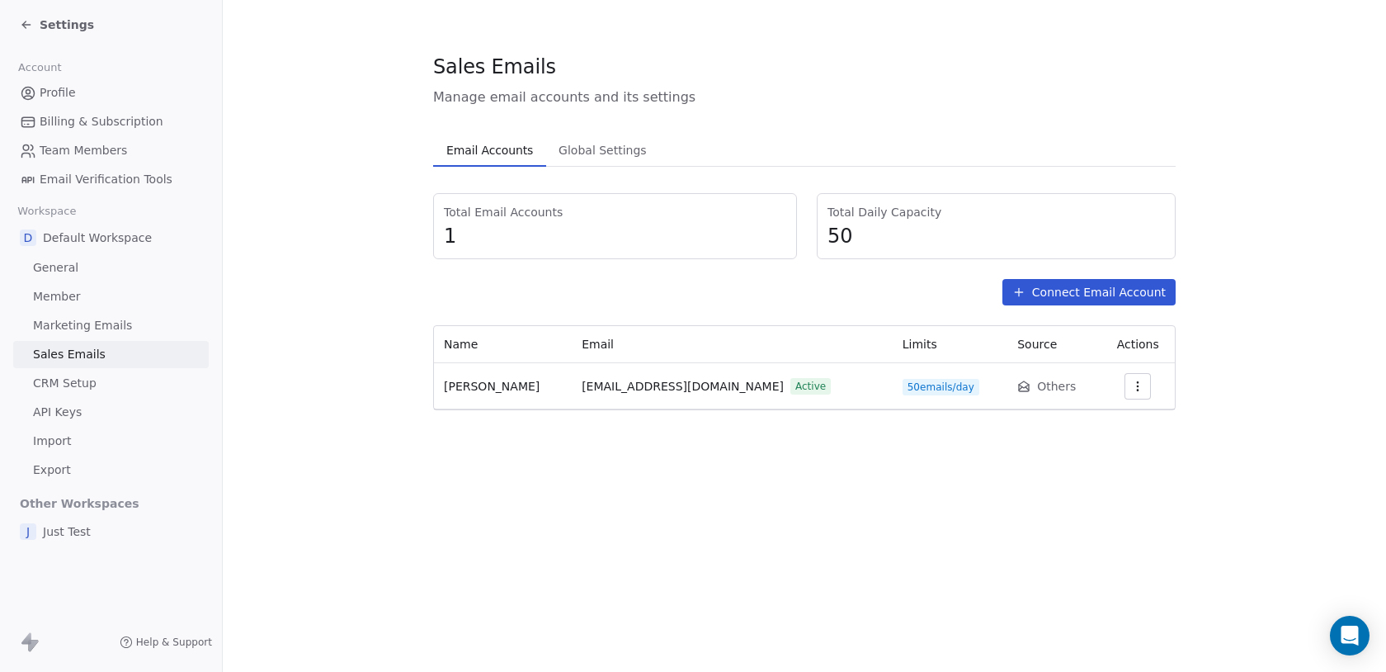
click at [565, 387] on td "Aditya Kanade" at bounding box center [503, 386] width 138 height 46
drag, startPoint x: 565, startPoint y: 387, endPoint x: 720, endPoint y: 394, distance: 154.4
click at [720, 394] on tr "Aditya Kanade aditya.kanade@icloud.com Active 50 emails/day Others" at bounding box center [804, 386] width 741 height 46
click at [620, 391] on span "aditya.kanade@icloud.com" at bounding box center [683, 386] width 202 height 17
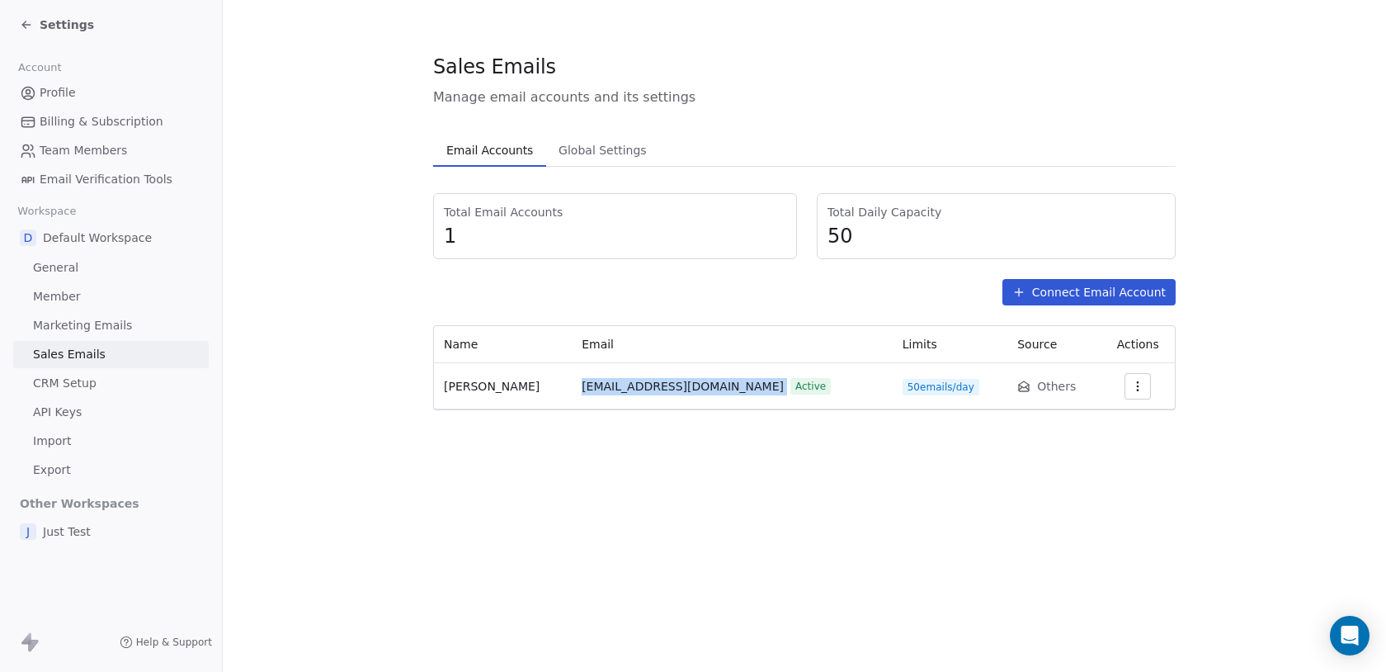
click at [620, 391] on span "aditya.kanade@icloud.com" at bounding box center [683, 386] width 202 height 17
click at [624, 385] on span "aditya.kanade@icloud.com" at bounding box center [683, 386] width 202 height 17
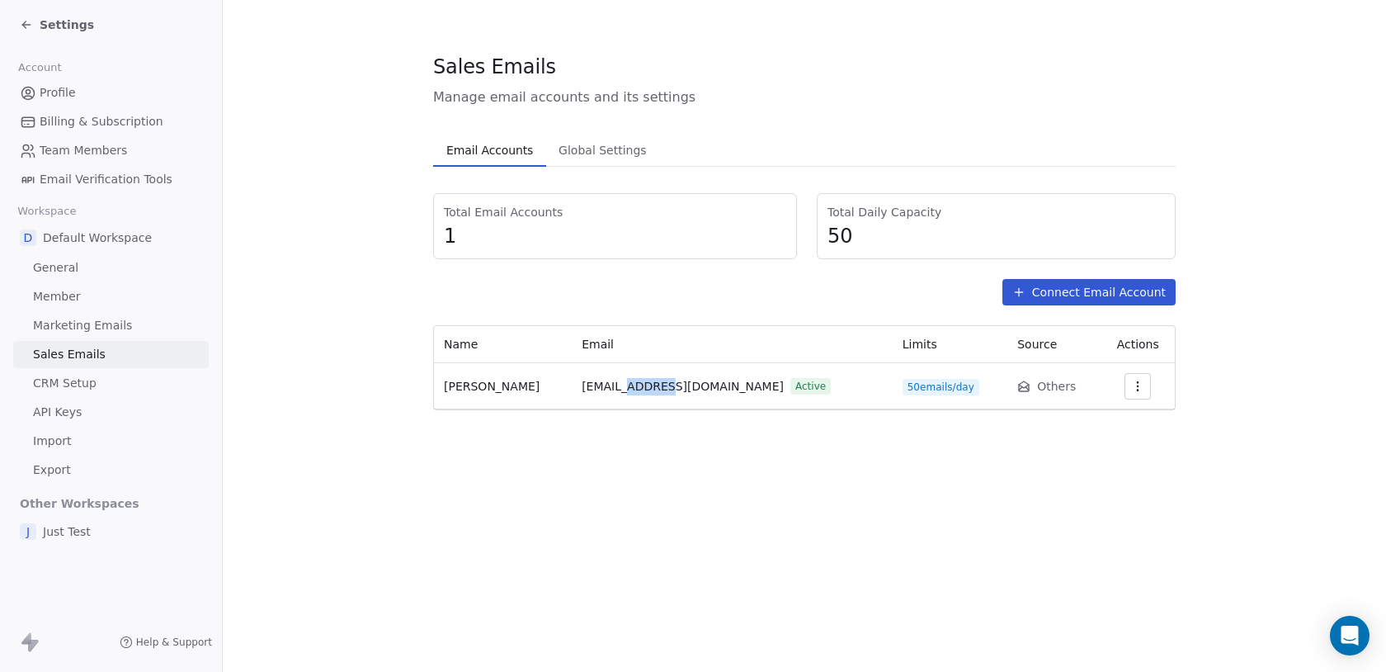
click at [624, 385] on span "aditya.kanade@icloud.com" at bounding box center [683, 386] width 202 height 17
copy span "aditya.kanade@icloud.com"
click at [705, 396] on td "aditya.kanade@icloud.com Active" at bounding box center [732, 386] width 321 height 46
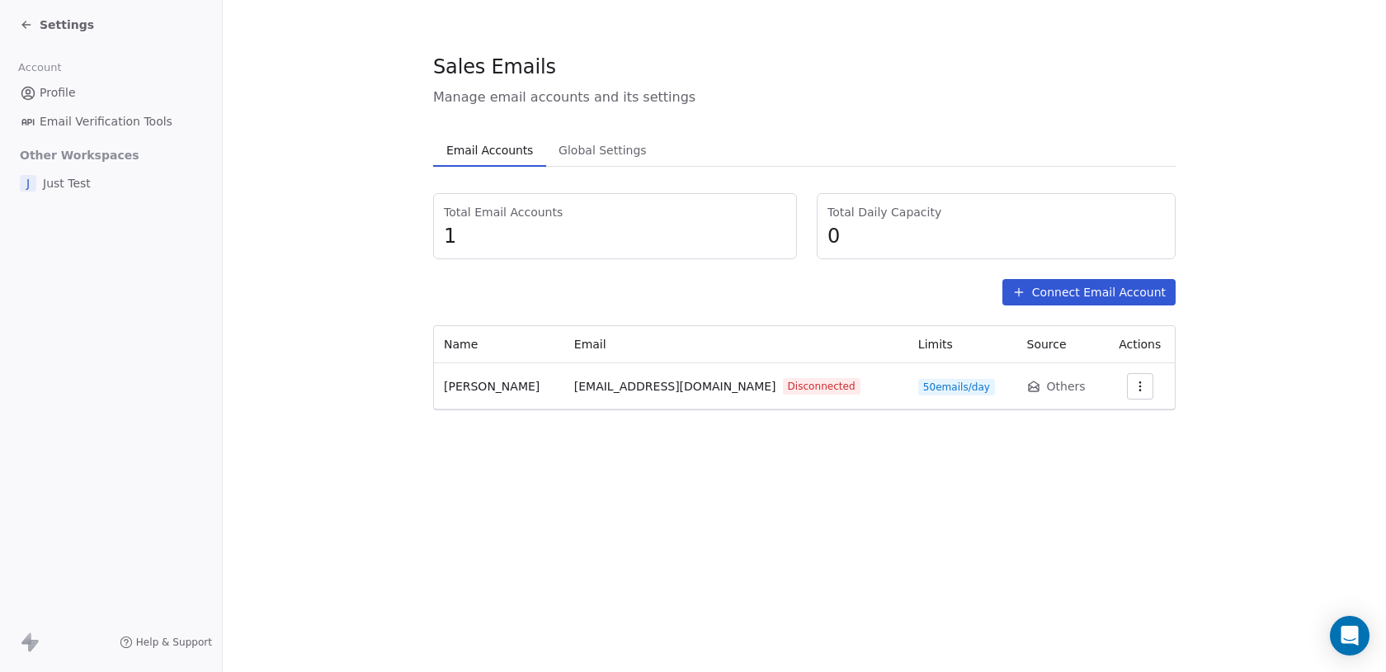
click at [1148, 390] on button "button" at bounding box center [1140, 386] width 26 height 26
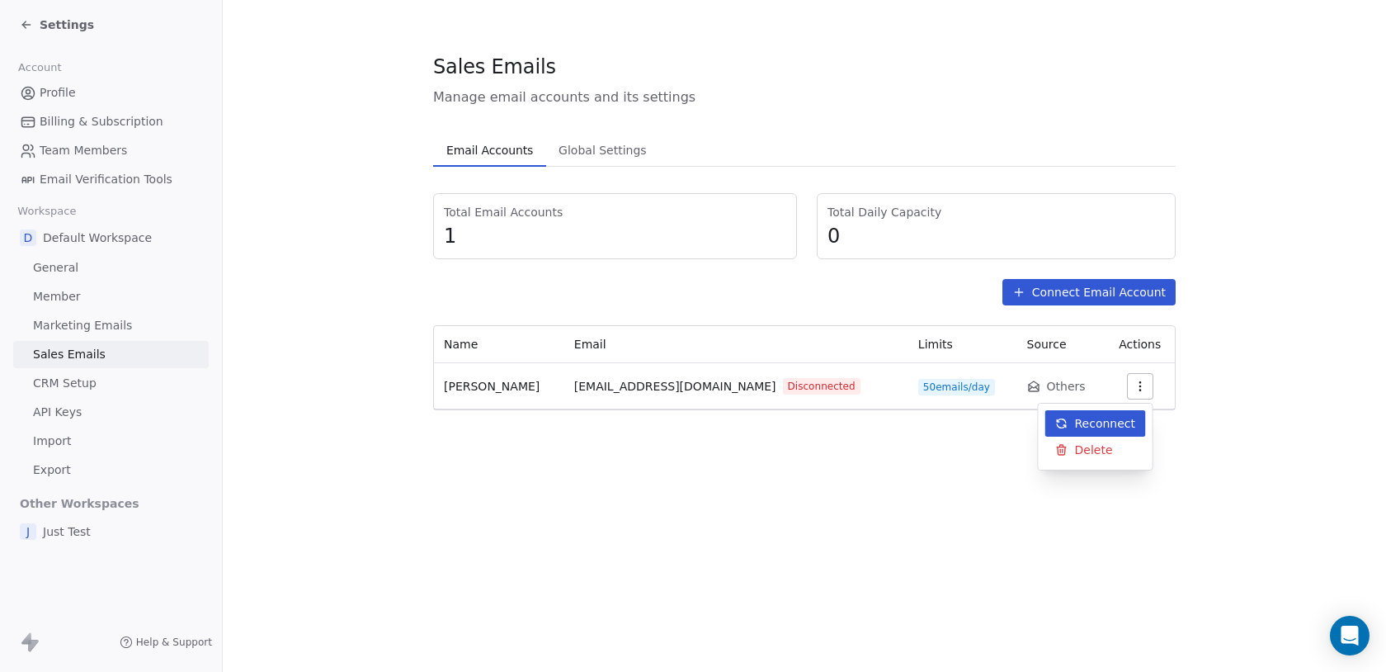
click at [1091, 427] on span "Reconnect" at bounding box center [1105, 423] width 61 height 17
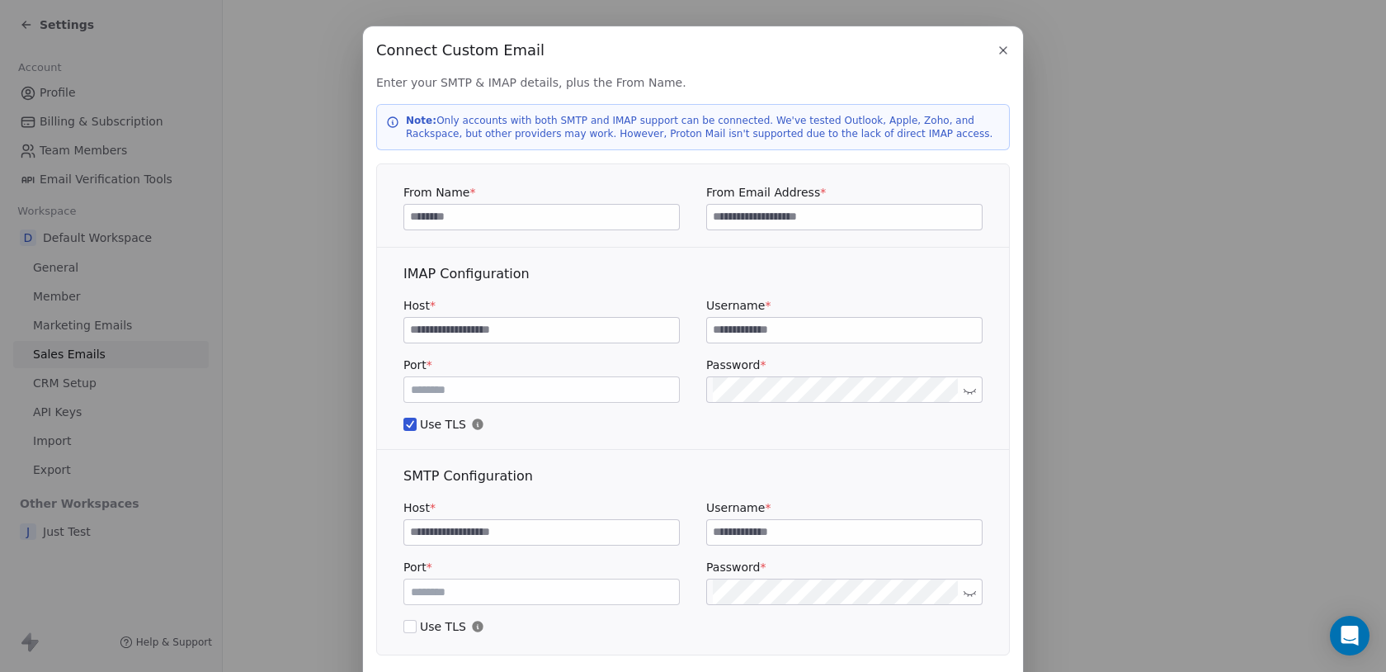
click at [1005, 53] on icon "button" at bounding box center [1003, 50] width 13 height 13
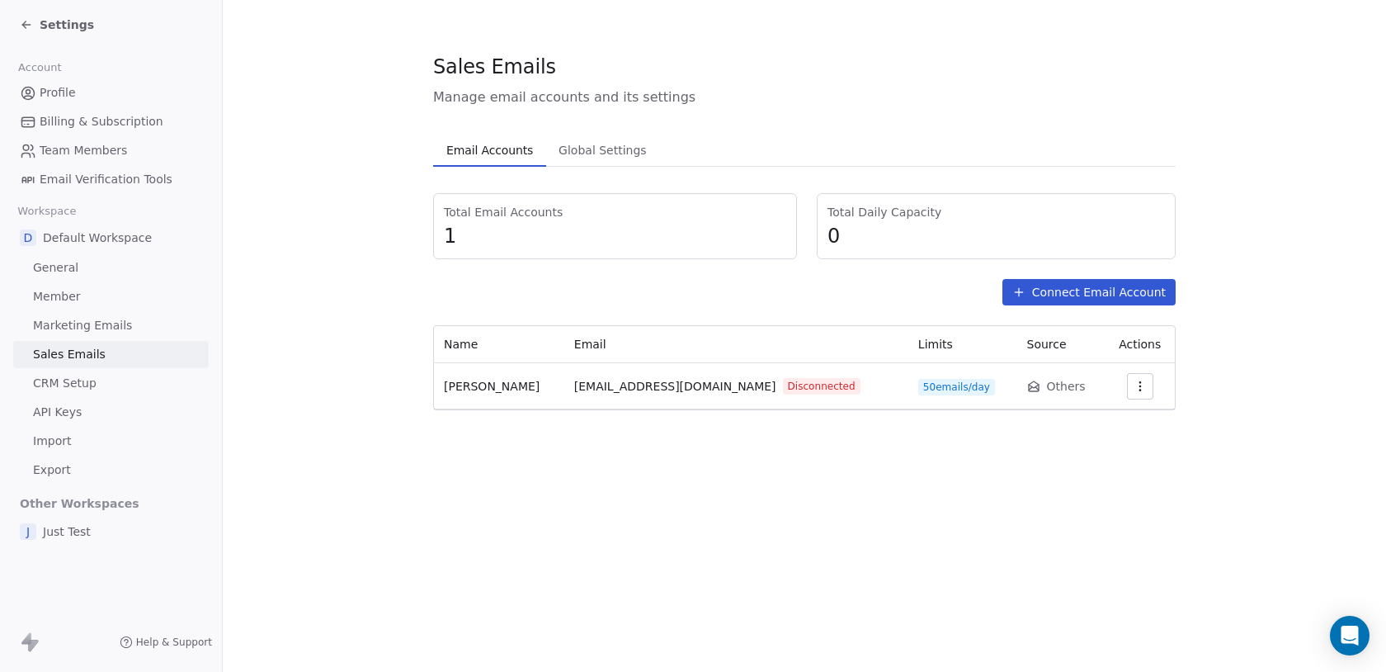
click at [1139, 385] on icon "button" at bounding box center [1139, 385] width 1 height 1
click at [1095, 431] on span "Reconnect" at bounding box center [1105, 423] width 61 height 17
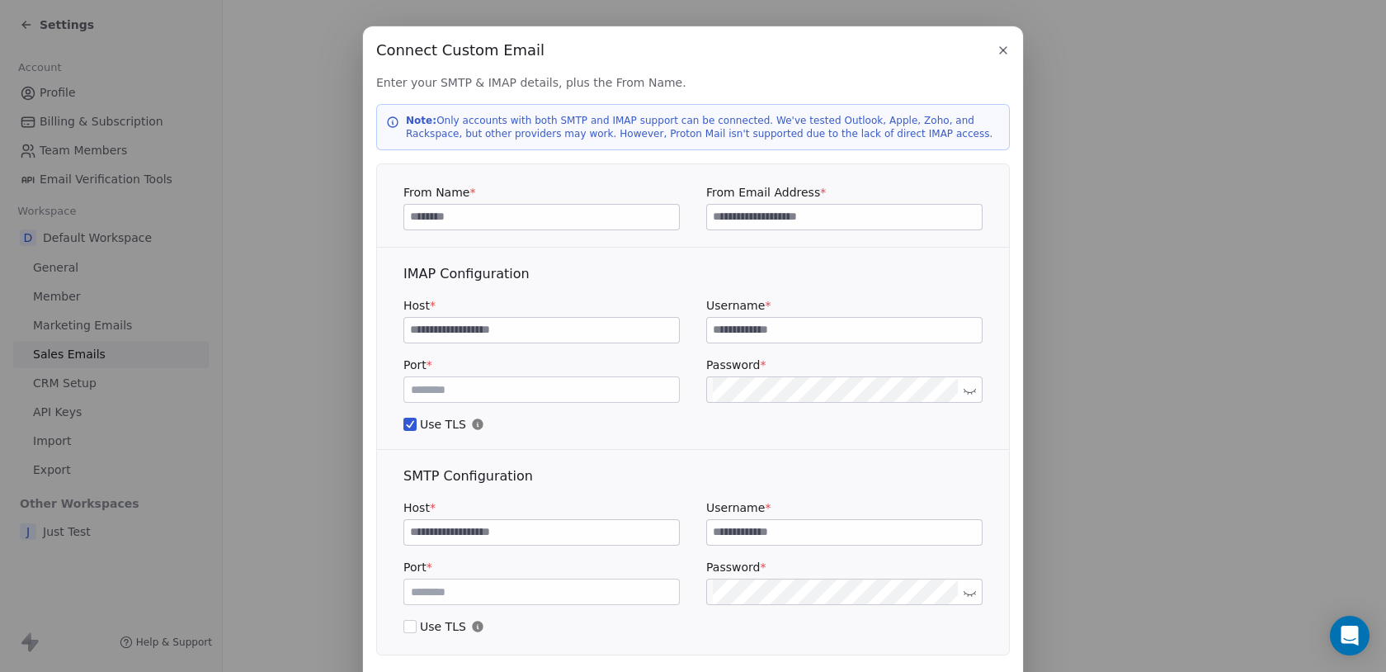
click at [1002, 50] on icon "button" at bounding box center [1003, 50] width 7 height 7
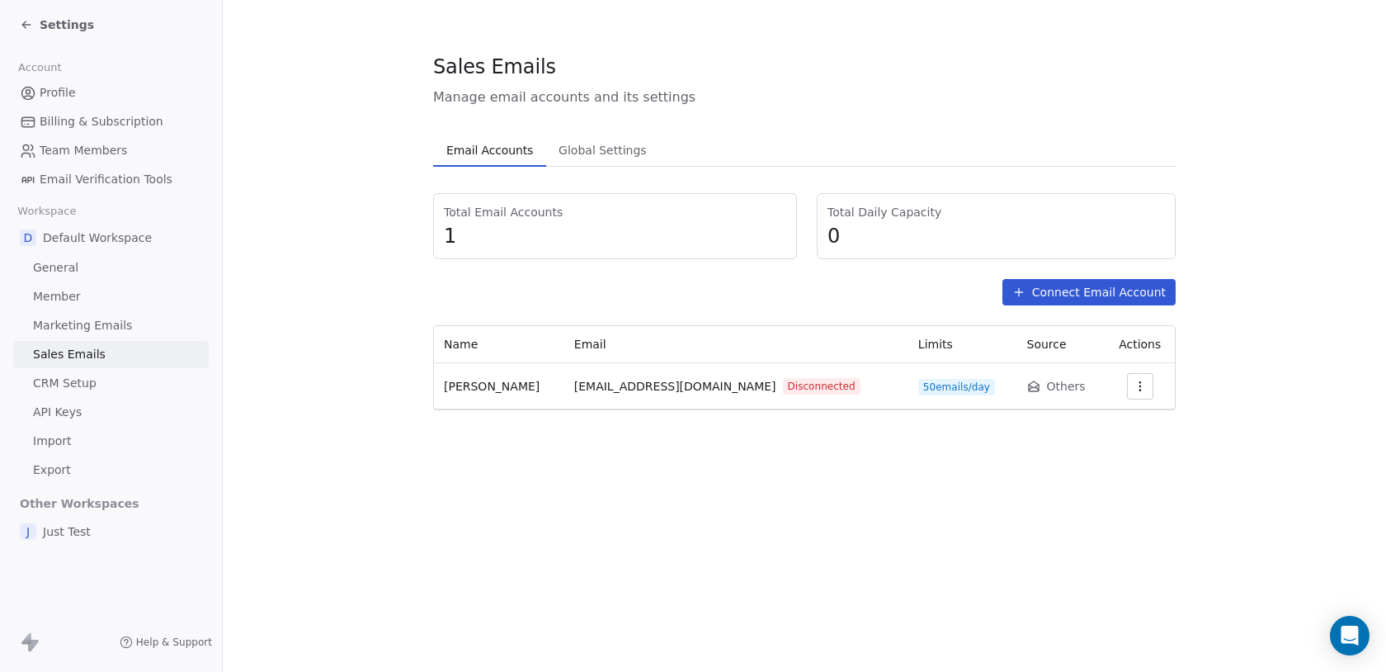
click at [1051, 291] on button "Connect Email Account" at bounding box center [1089, 292] width 173 height 26
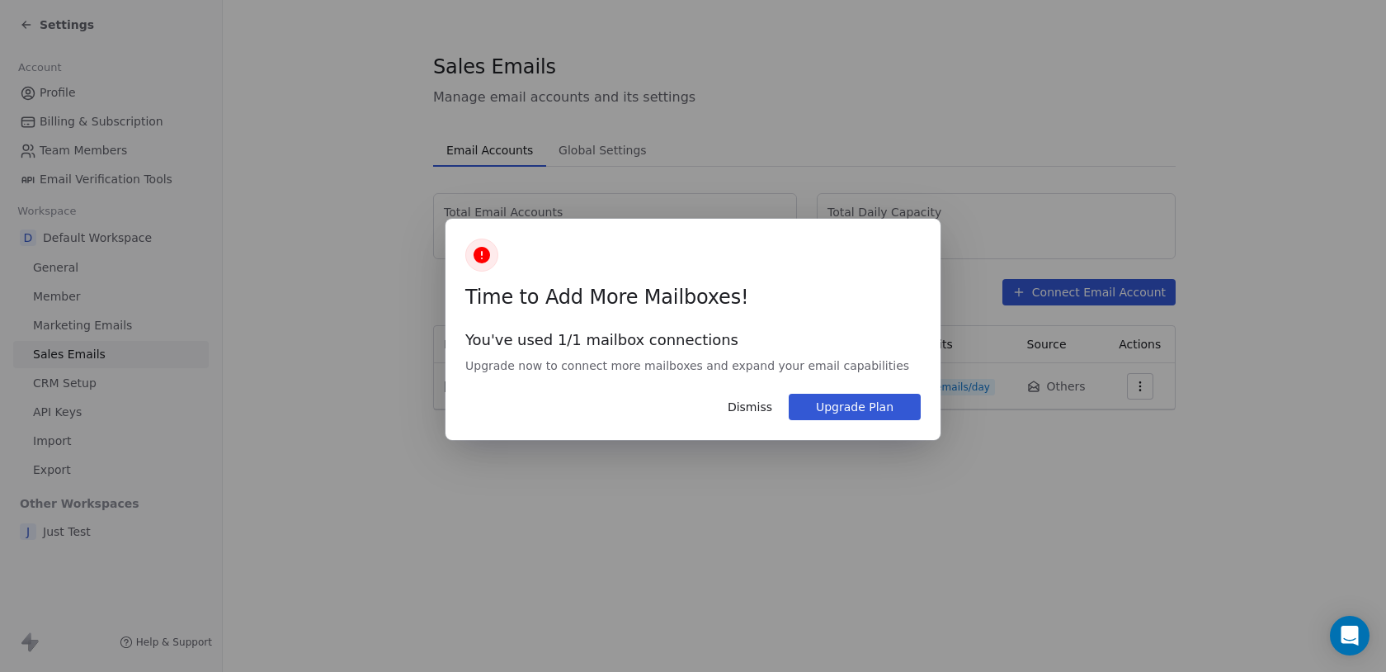
click at [750, 408] on button "Dismiss" at bounding box center [750, 407] width 64 height 28
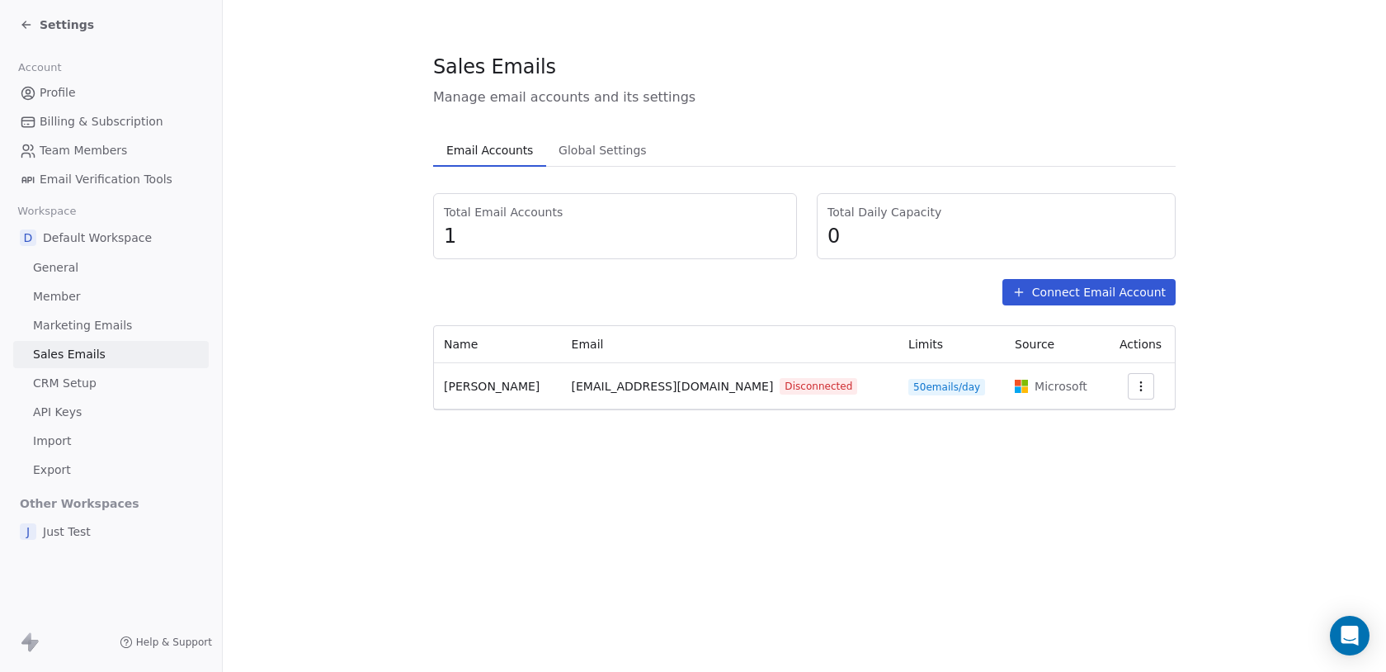
click at [1135, 387] on icon "button" at bounding box center [1141, 386] width 13 height 13
click at [1125, 424] on span "Reconnect" at bounding box center [1106, 423] width 61 height 17
click at [1144, 390] on button "button" at bounding box center [1141, 386] width 26 height 26
click at [1109, 418] on span "Reconnect" at bounding box center [1106, 423] width 61 height 17
click at [1139, 388] on icon "button" at bounding box center [1141, 386] width 13 height 13
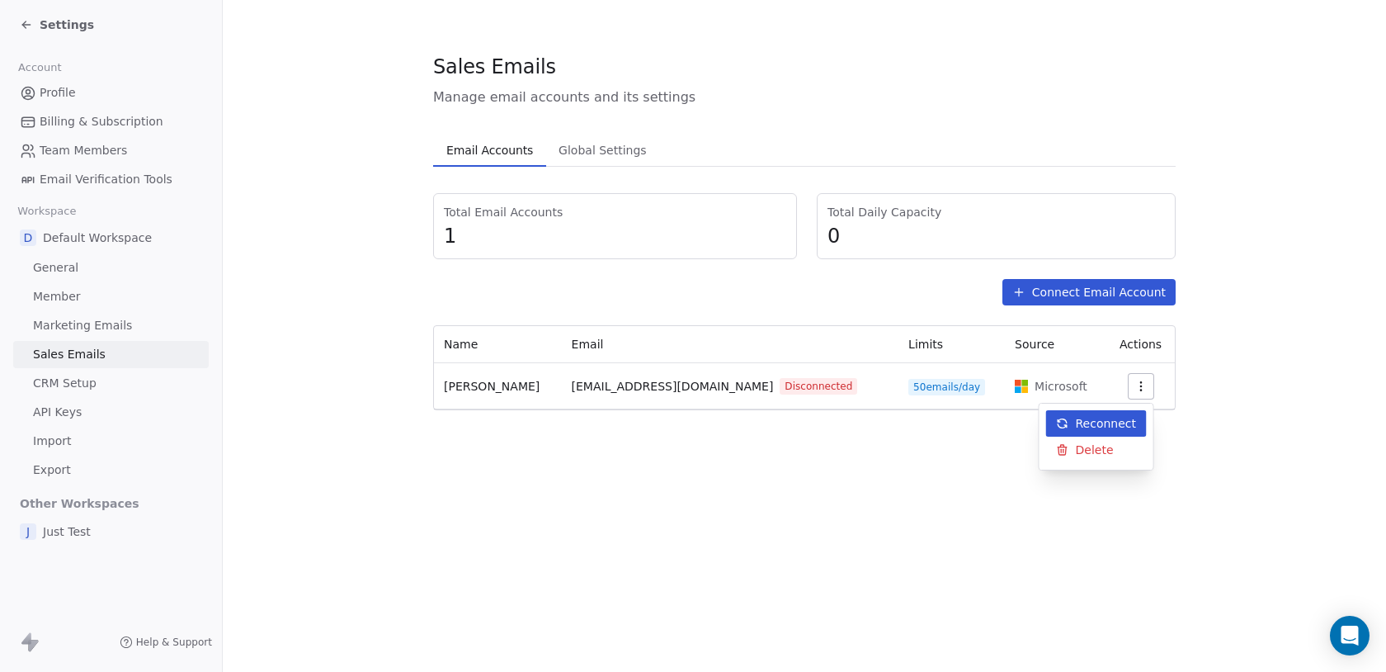
click at [1107, 420] on span "Reconnect" at bounding box center [1106, 423] width 61 height 17
click at [1128, 385] on button "button" at bounding box center [1141, 386] width 26 height 26
click at [1097, 415] on span "Reconnect" at bounding box center [1106, 423] width 61 height 17
click at [1139, 380] on icon "button" at bounding box center [1141, 386] width 13 height 13
click at [1114, 427] on span "Reconnect" at bounding box center [1106, 423] width 61 height 17
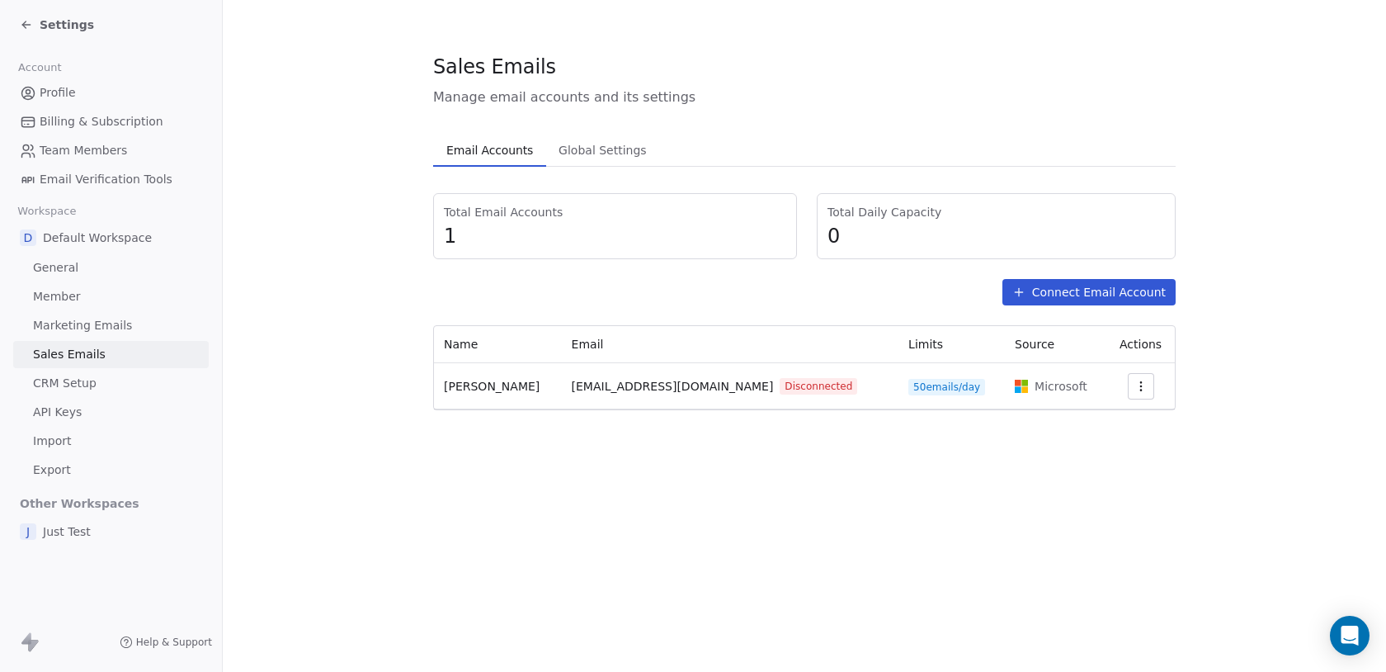
click at [1140, 386] on icon "button" at bounding box center [1140, 385] width 1 height 1
click at [1097, 417] on span "Reconnect" at bounding box center [1106, 423] width 61 height 17
click at [1141, 391] on icon "button" at bounding box center [1141, 386] width 13 height 13
click at [1102, 427] on span "Reconnect" at bounding box center [1106, 423] width 61 height 17
click at [1140, 385] on icon "button" at bounding box center [1141, 386] width 13 height 13
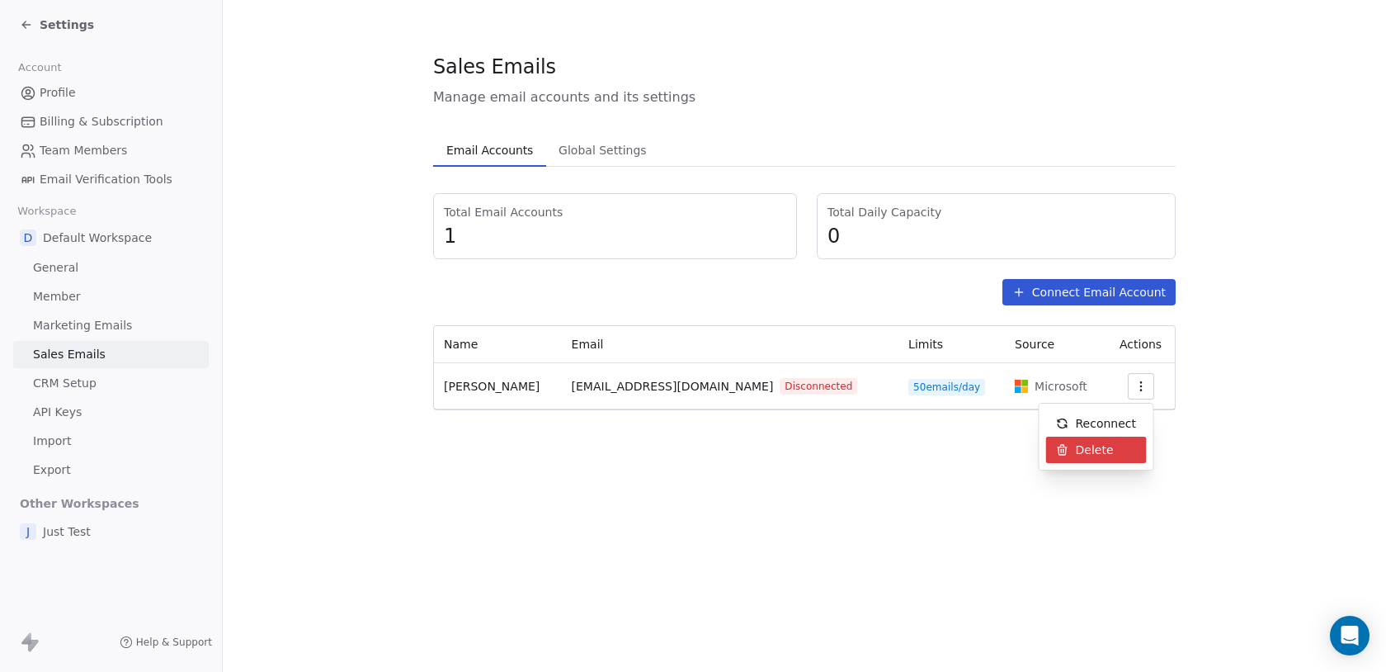
click at [1026, 502] on html "Settings Account Profile Billing & Subscription Team Members Email Verification…" at bounding box center [693, 336] width 1386 height 672
click at [1139, 388] on icon "button" at bounding box center [1141, 386] width 13 height 13
click at [1100, 443] on span "Delete" at bounding box center [1095, 449] width 38 height 17
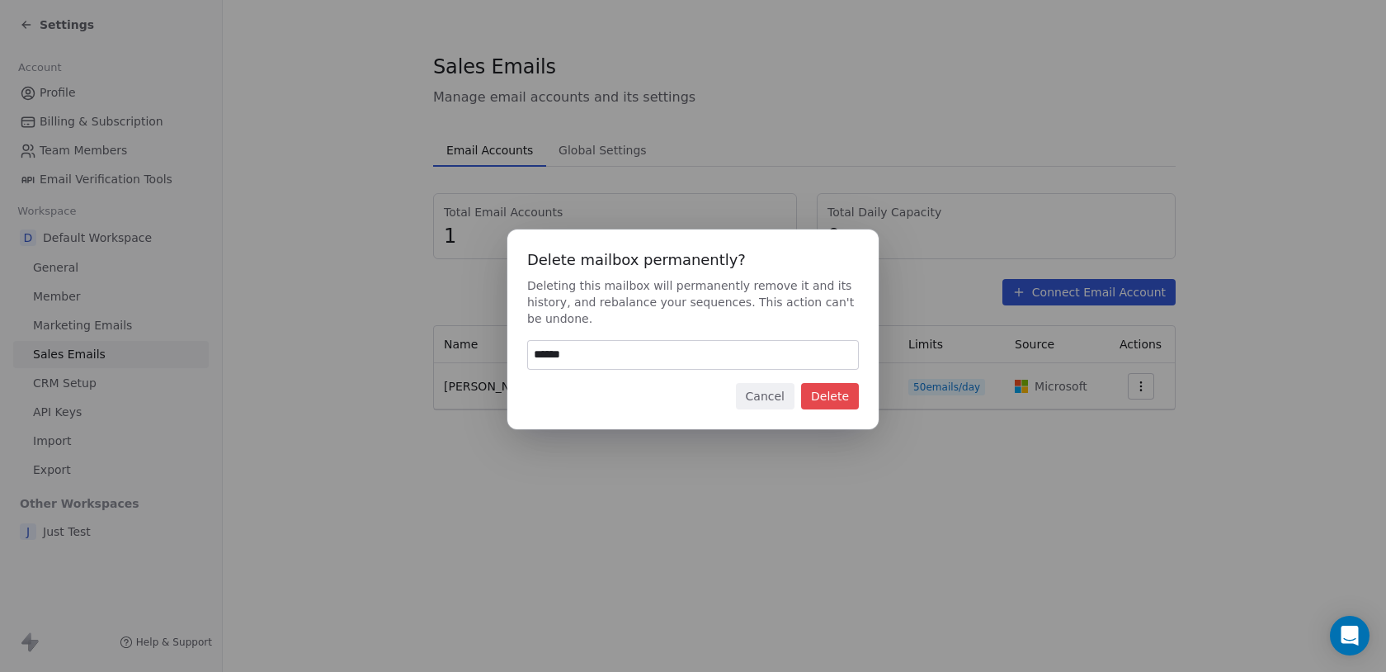
type input "******"
click at [852, 389] on button "Delete" at bounding box center [830, 396] width 58 height 26
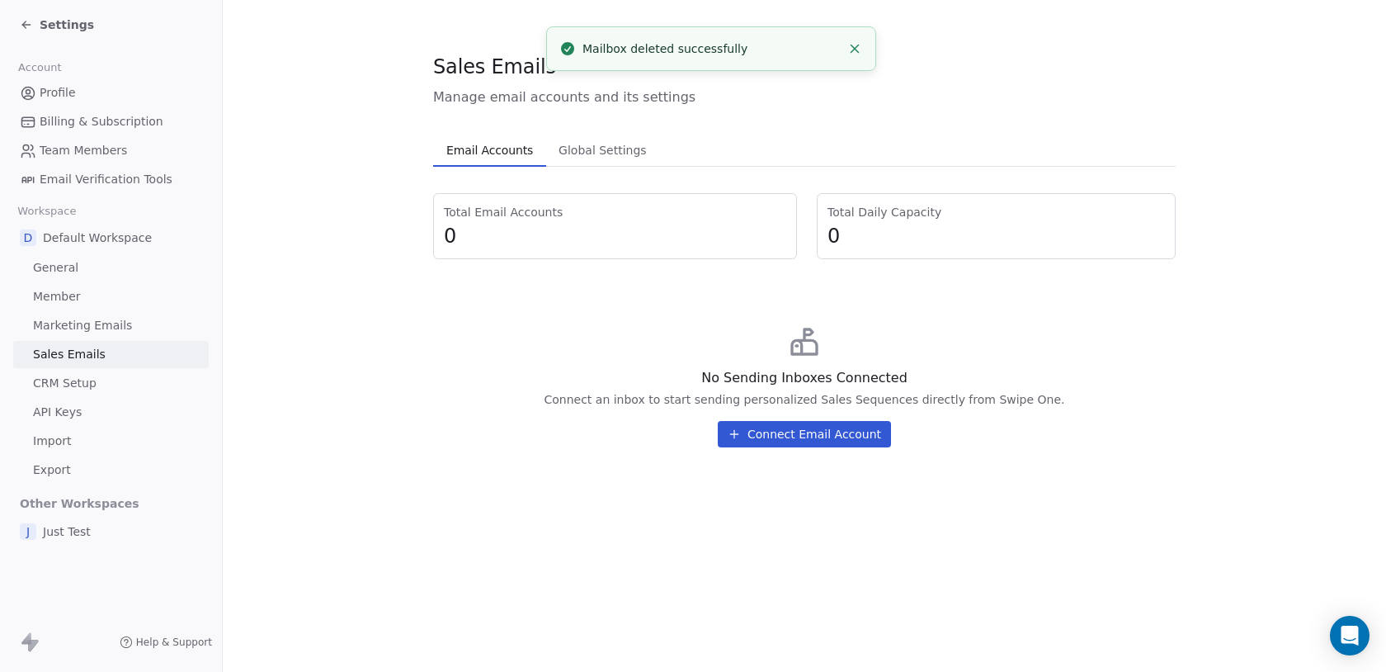
click at [791, 441] on button "Connect Email Account" at bounding box center [804, 434] width 173 height 26
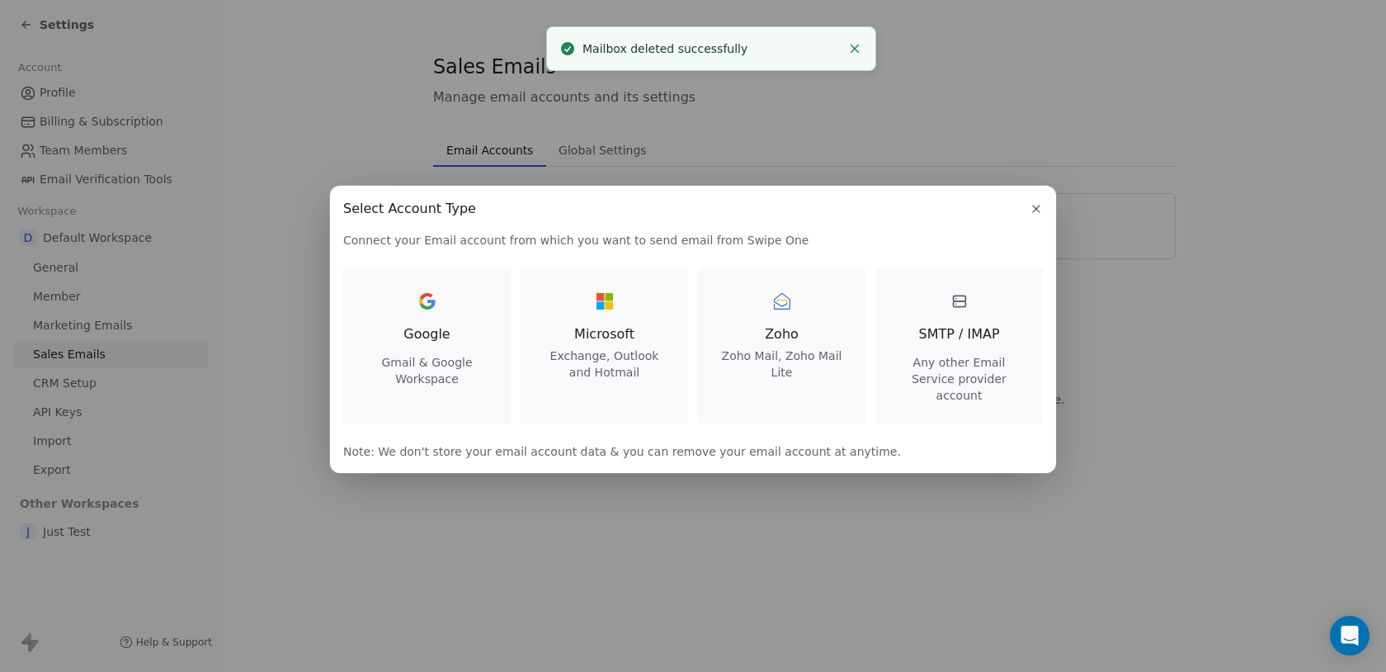
click at [602, 344] on span "Microsoft" at bounding box center [604, 334] width 128 height 20
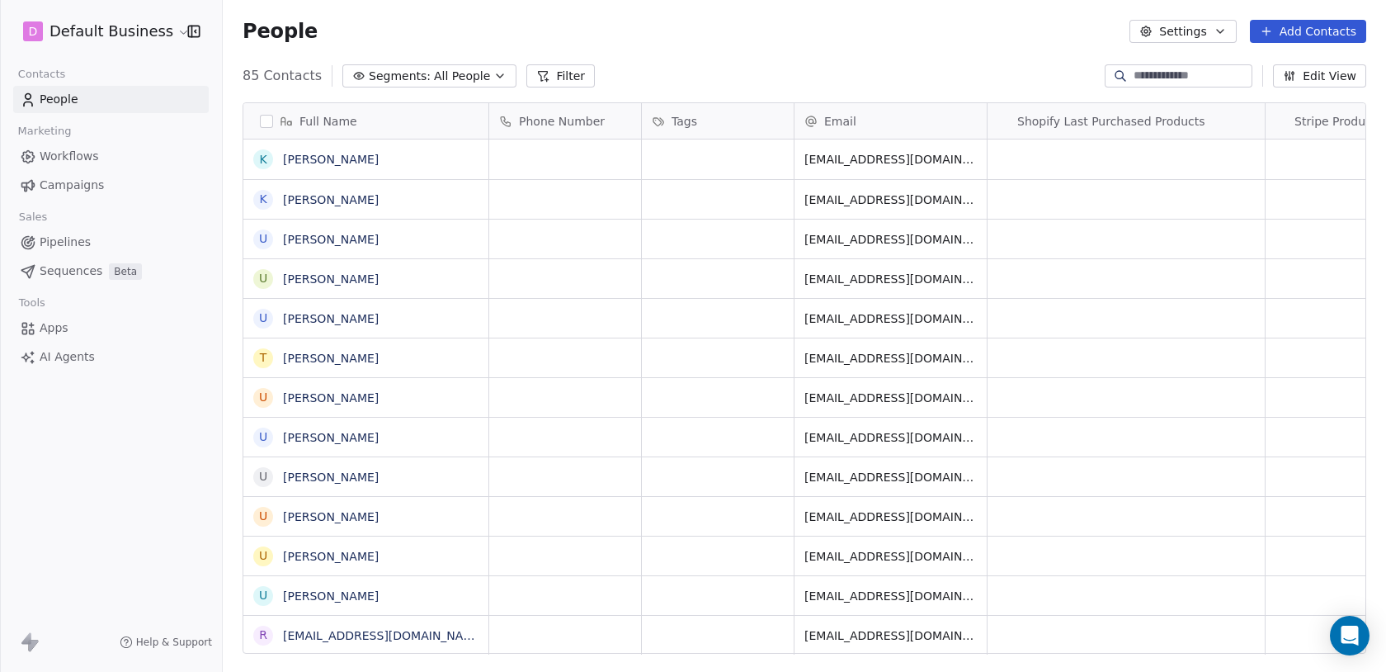
scroll to position [591, 1163]
